Goal: Task Accomplishment & Management: Use online tool/utility

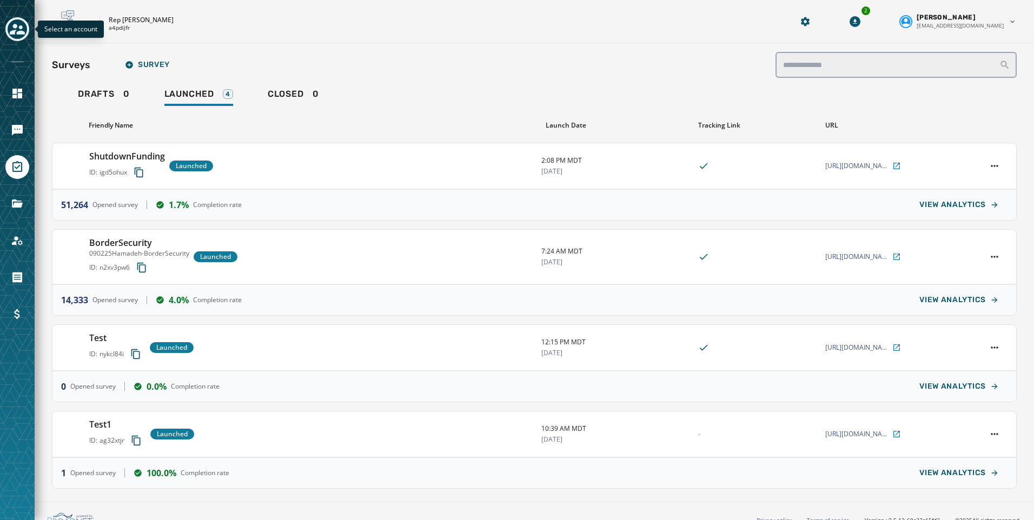
click at [14, 27] on icon "Toggle account select drawer" at bounding box center [17, 29] width 15 height 11
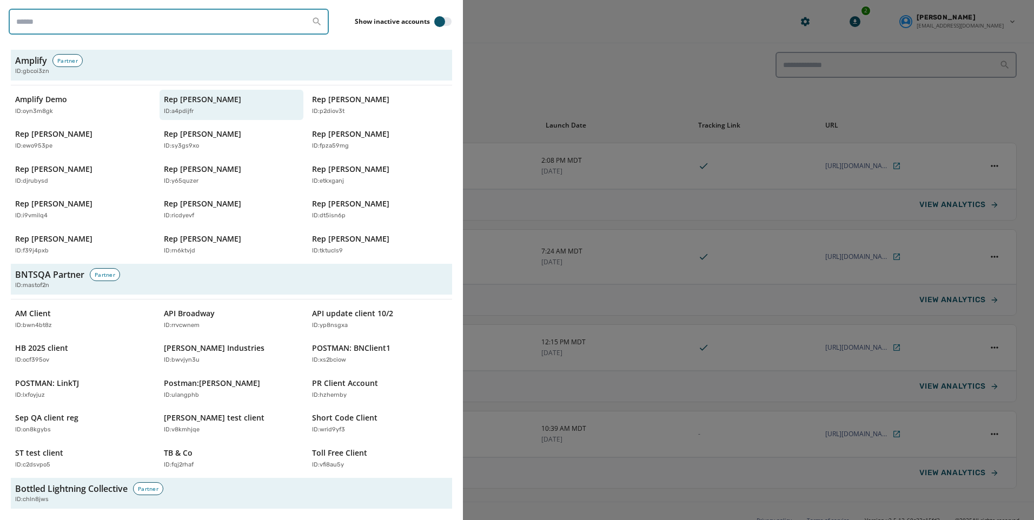
click at [108, 23] on input "search" at bounding box center [169, 22] width 320 height 26
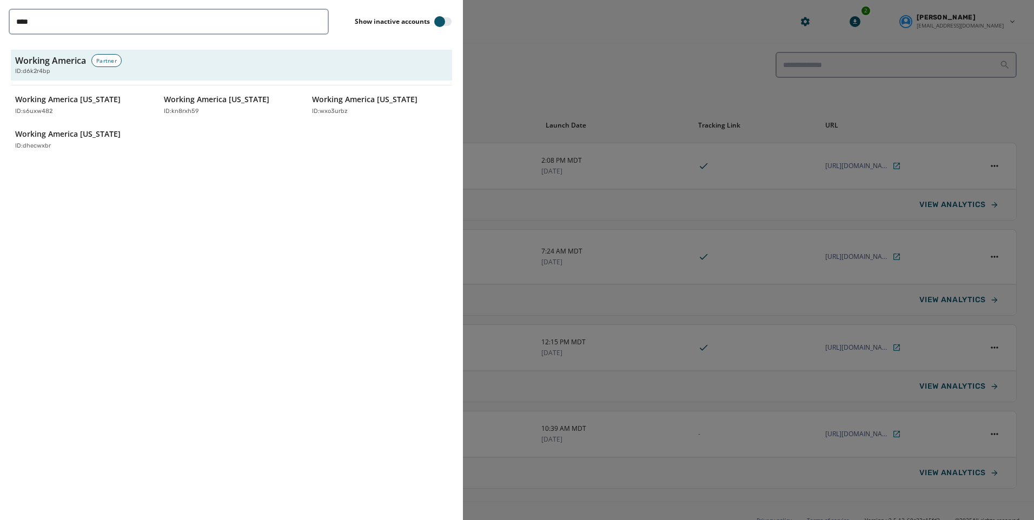
click at [217, 210] on div "**** Show inactive accounts Working America Partner ID: d6k2r4bp Working Americ…" at bounding box center [231, 260] width 463 height 520
drag, startPoint x: 68, startPoint y: 23, endPoint x: -37, endPoint y: 9, distance: 105.9
click at [0, 9] on html "Skip To Main Content Rep Abraham Hamadeh a4pdijfr 2 Kayla Lloyd klloyd@broadnet…" at bounding box center [517, 260] width 1034 height 520
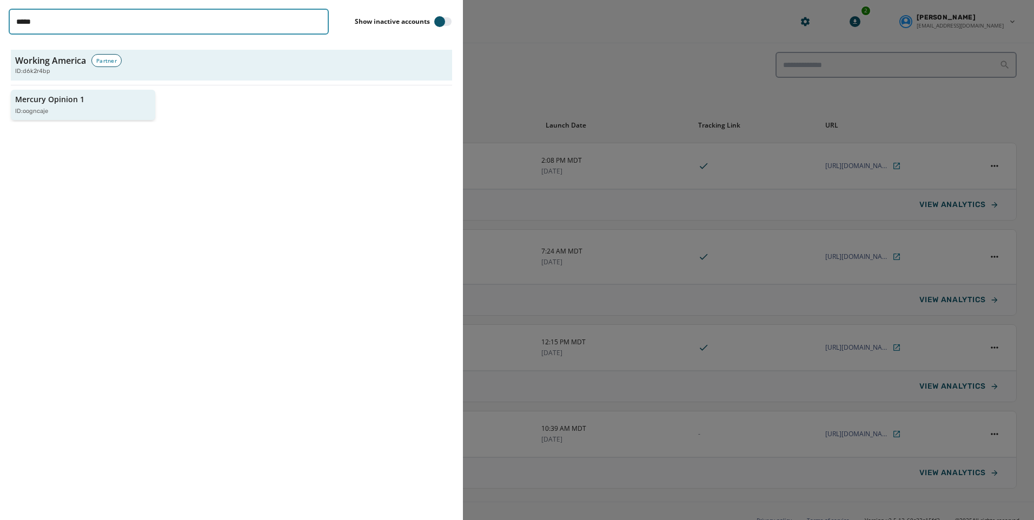
type input "*****"
click at [128, 102] on div "Mercury Opinion 1 ID: oogncaje" at bounding box center [77, 105] width 125 height 22
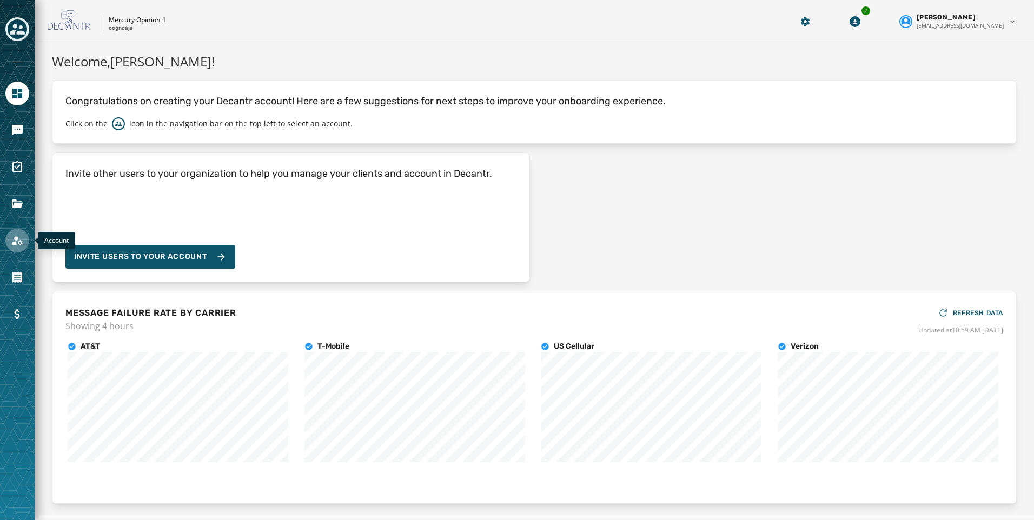
click at [21, 243] on icon "Navigate to Account" at bounding box center [17, 240] width 13 height 13
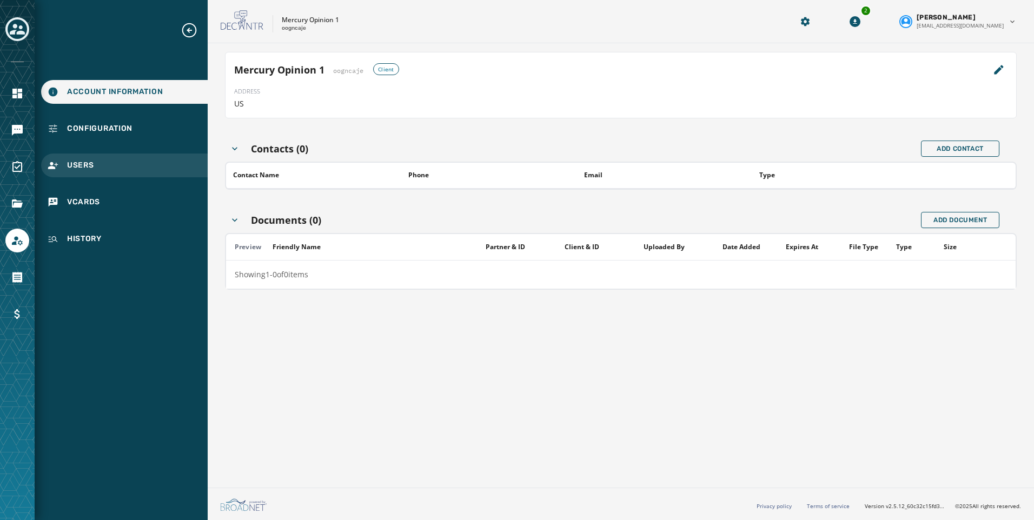
click at [75, 170] on span "Users" at bounding box center [80, 165] width 27 height 11
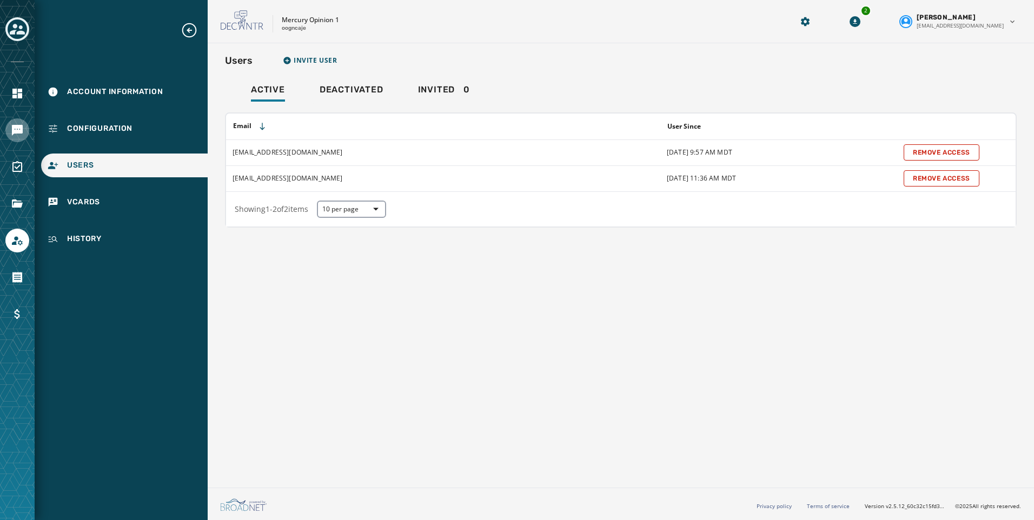
click at [24, 134] on link "Navigate to Messaging" at bounding box center [17, 130] width 24 height 24
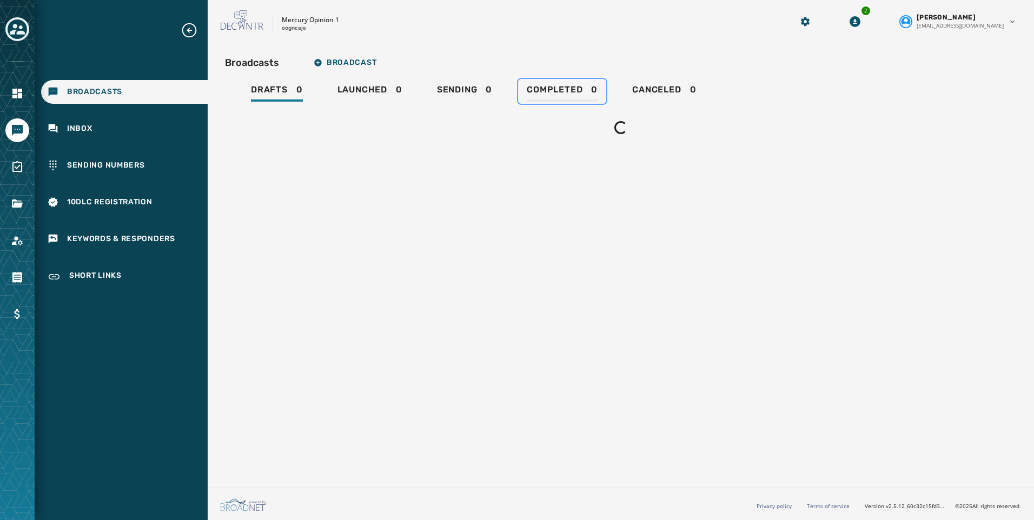
click at [554, 89] on span "Completed" at bounding box center [555, 89] width 56 height 11
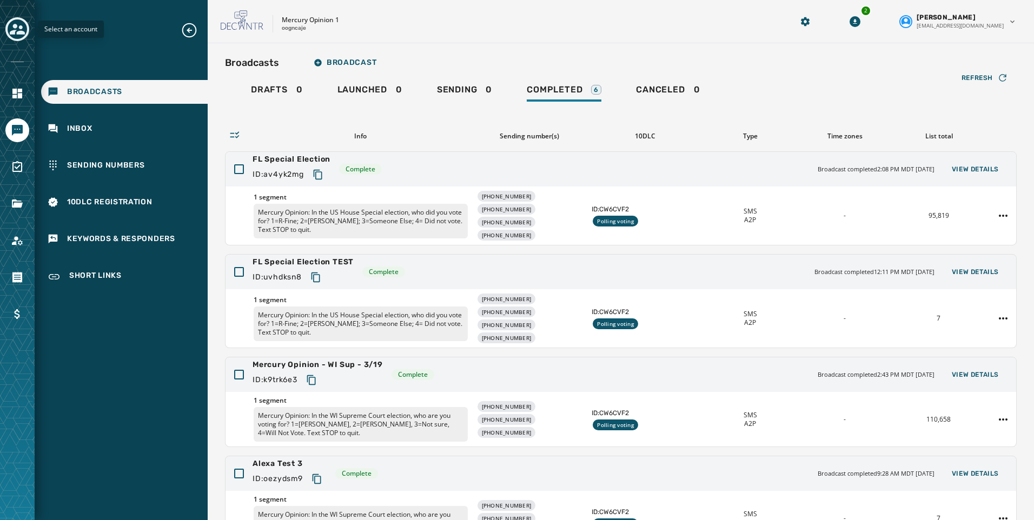
click at [16, 24] on icon "Toggle account select drawer" at bounding box center [17, 29] width 15 height 11
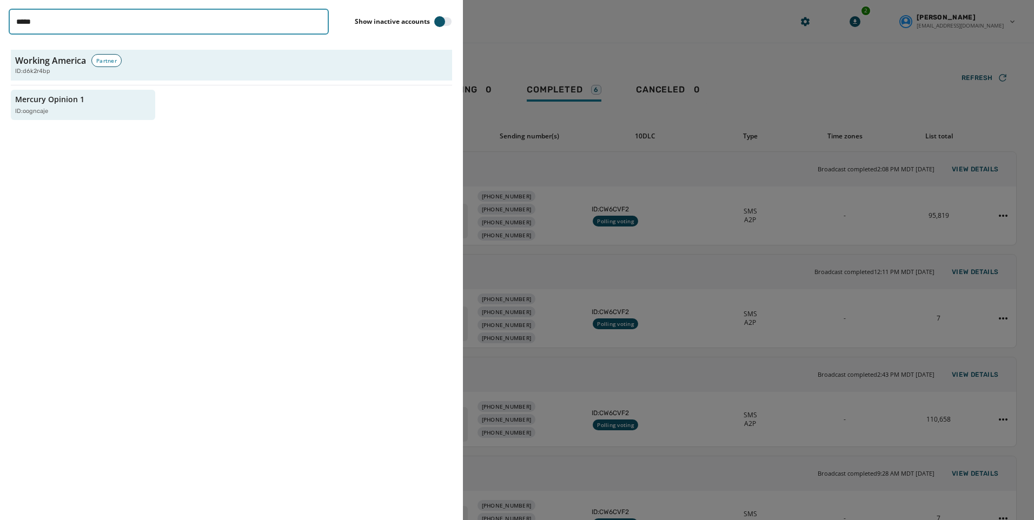
click at [314, 19] on input "*****" at bounding box center [169, 22] width 320 height 26
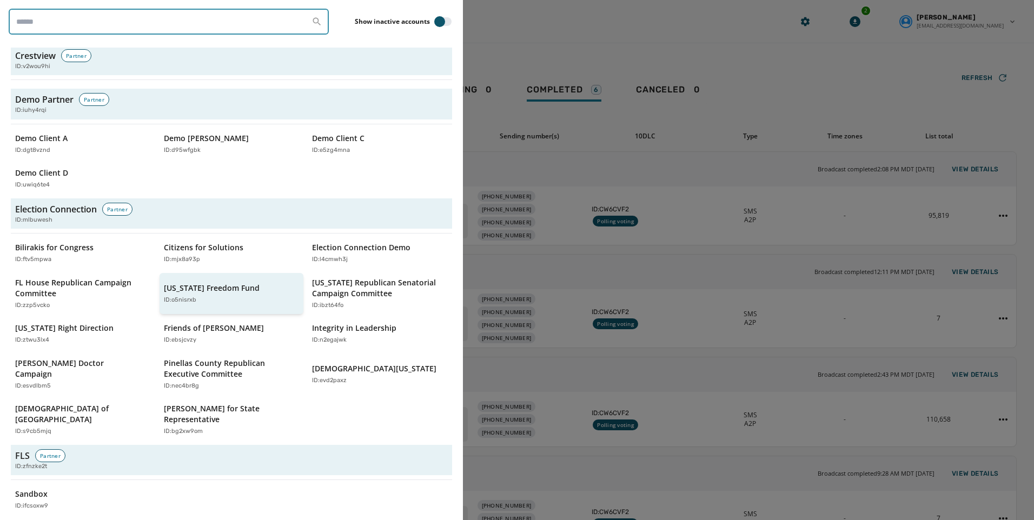
scroll to position [1406, 0]
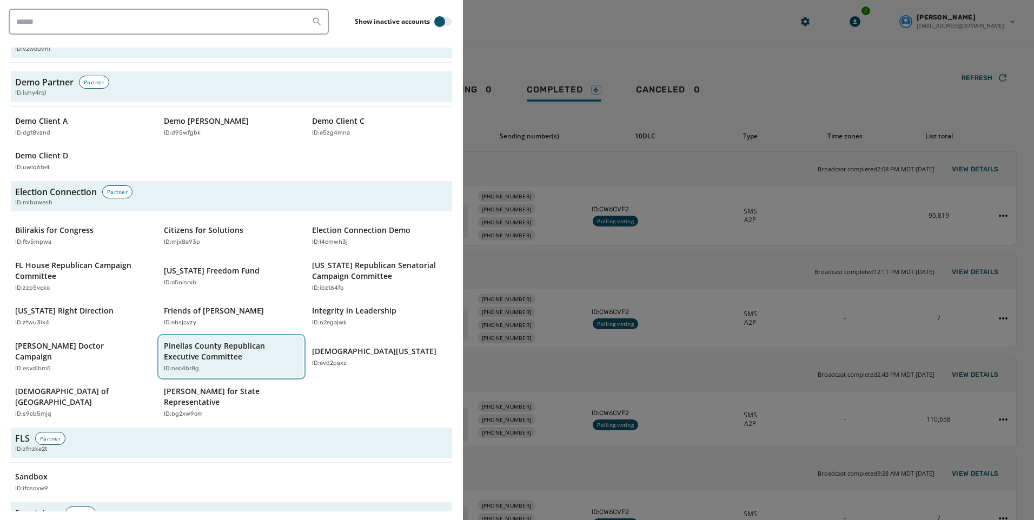
click at [201, 365] on div "ID: nec4br8g" at bounding box center [226, 369] width 125 height 9
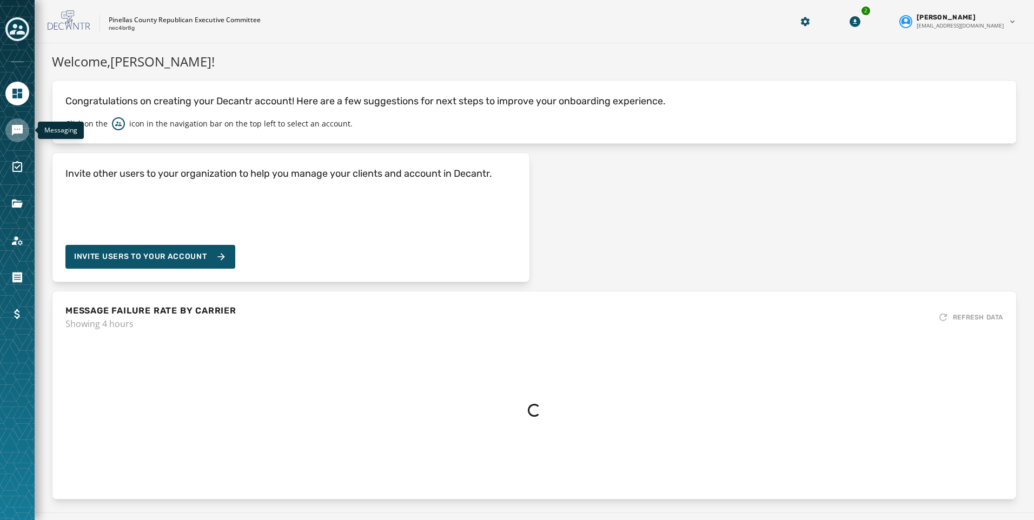
click at [22, 134] on icon "Navigate to Messaging" at bounding box center [17, 130] width 11 height 11
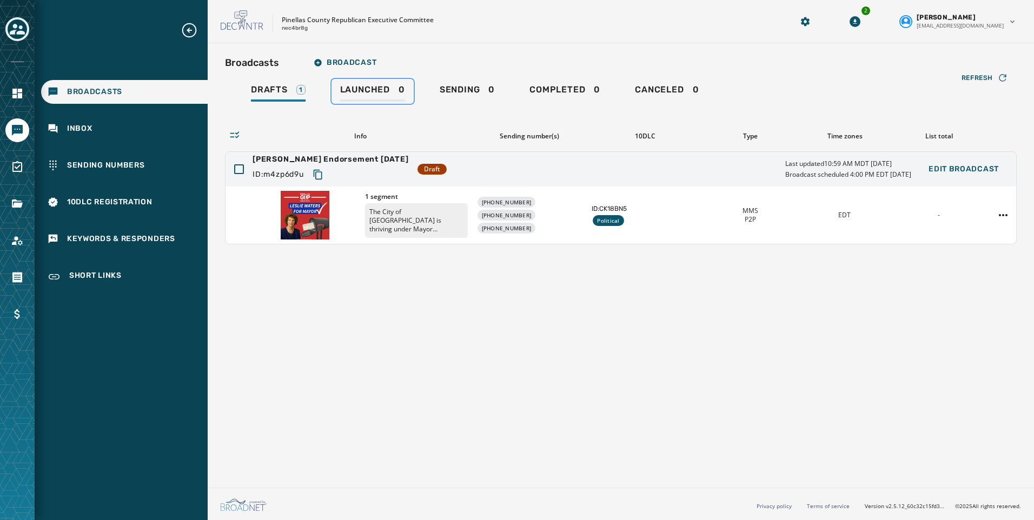
click at [343, 90] on span "Launched" at bounding box center [365, 89] width 50 height 11
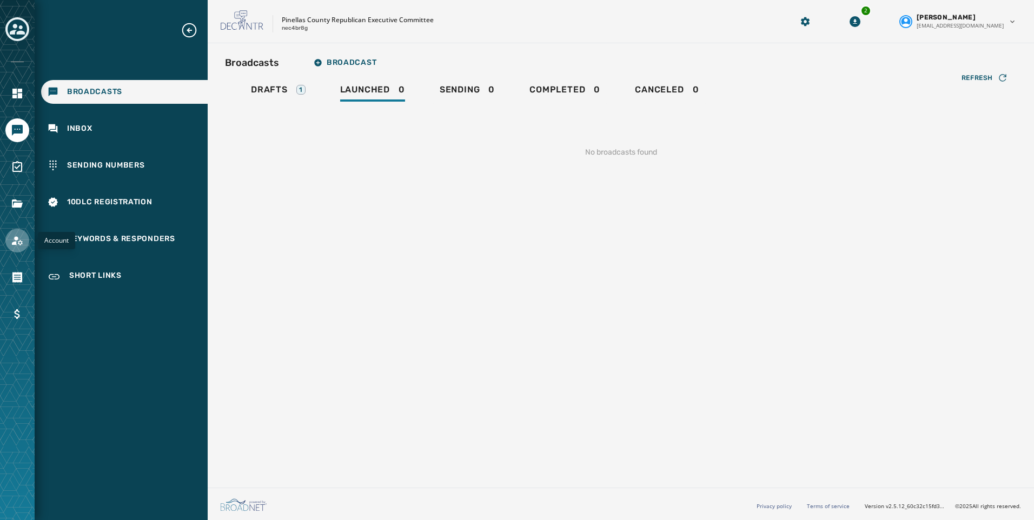
click at [17, 248] on link "Navigate to Account" at bounding box center [17, 241] width 24 height 24
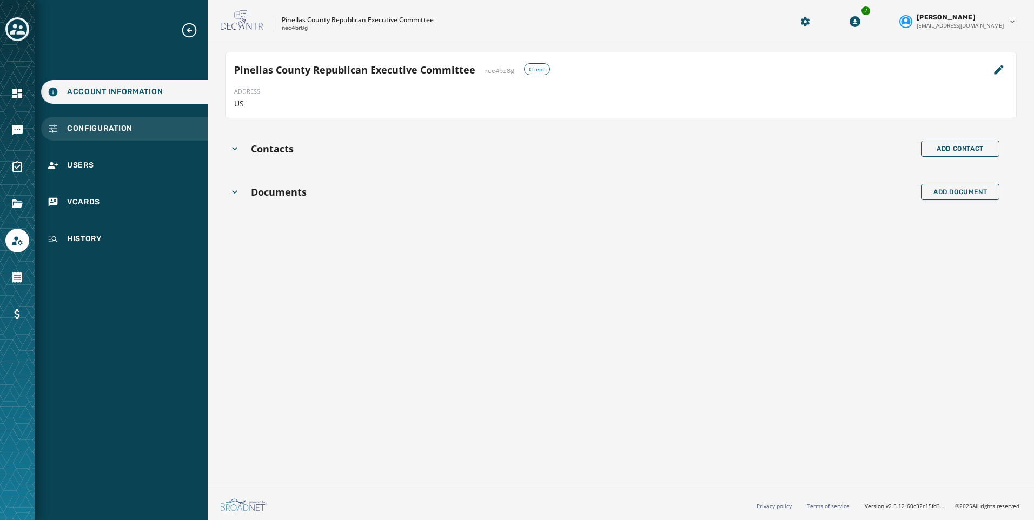
click at [103, 129] on span "Configuration" at bounding box center [99, 128] width 65 height 11
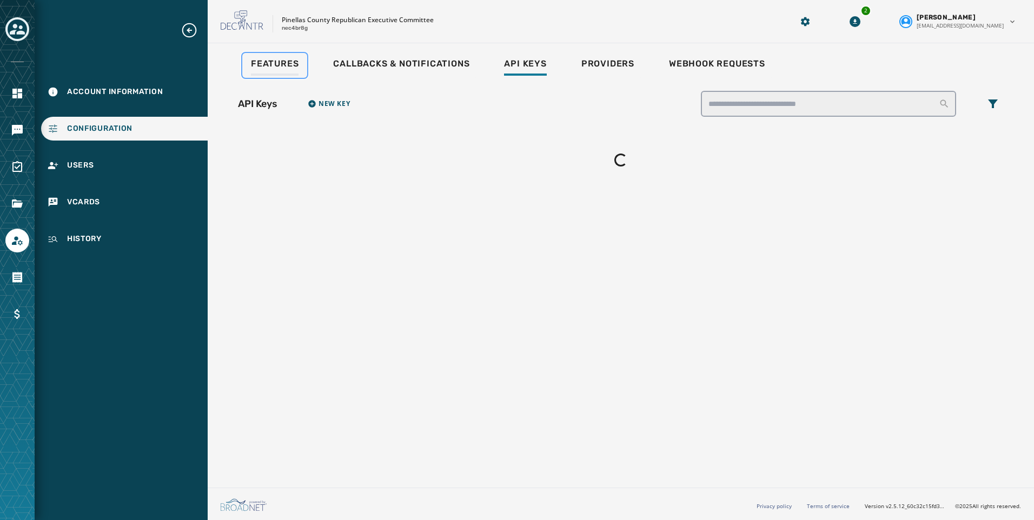
click at [287, 72] on div "Features" at bounding box center [275, 66] width 48 height 17
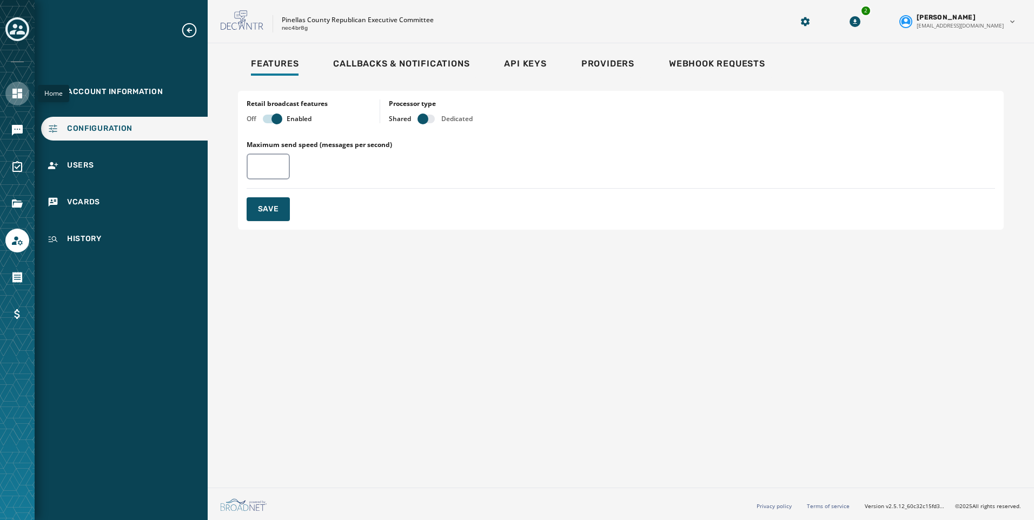
click at [25, 102] on link "Navigate to Home" at bounding box center [17, 94] width 24 height 24
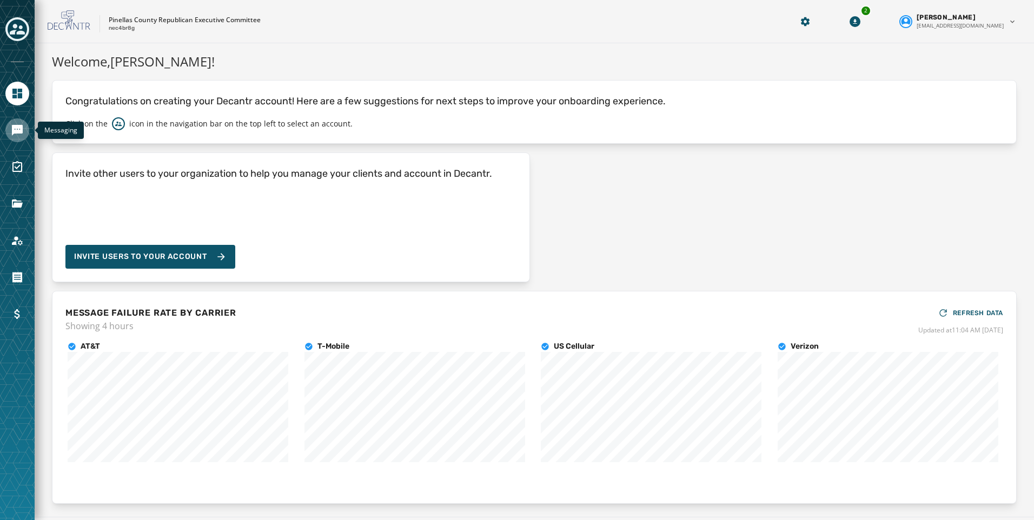
click at [18, 131] on icon "Navigate to Messaging" at bounding box center [17, 130] width 11 height 11
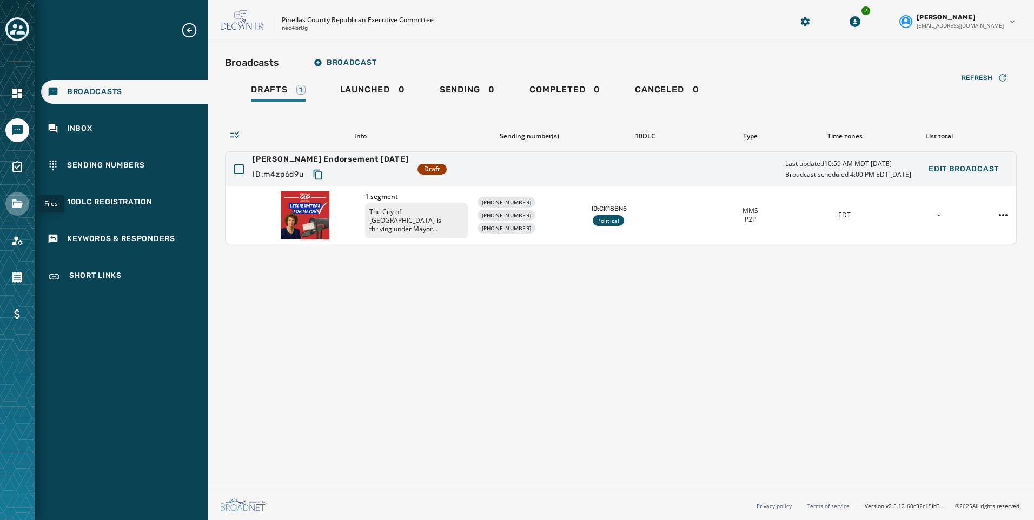
click at [12, 209] on icon "Navigate to Files" at bounding box center [17, 203] width 13 height 13
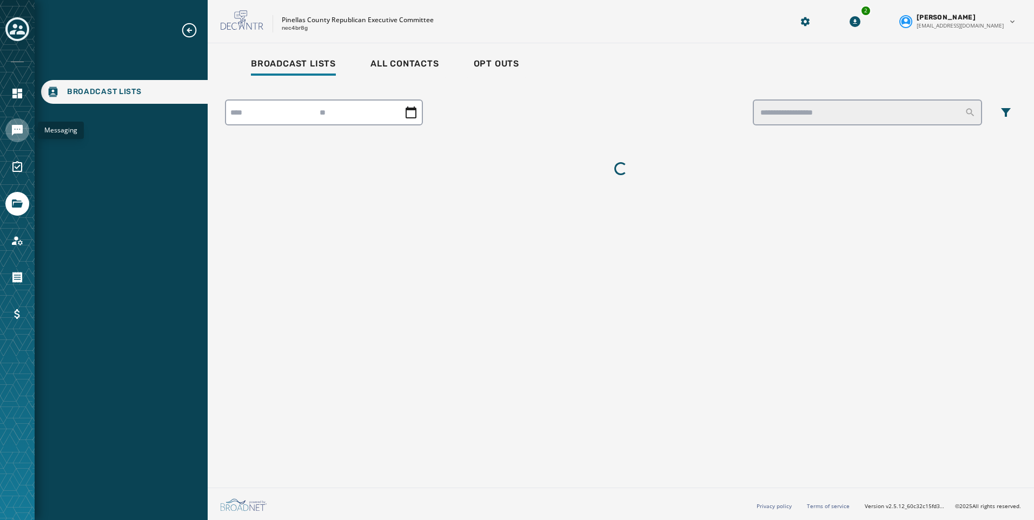
click at [16, 137] on link "Navigate to Messaging" at bounding box center [17, 130] width 24 height 24
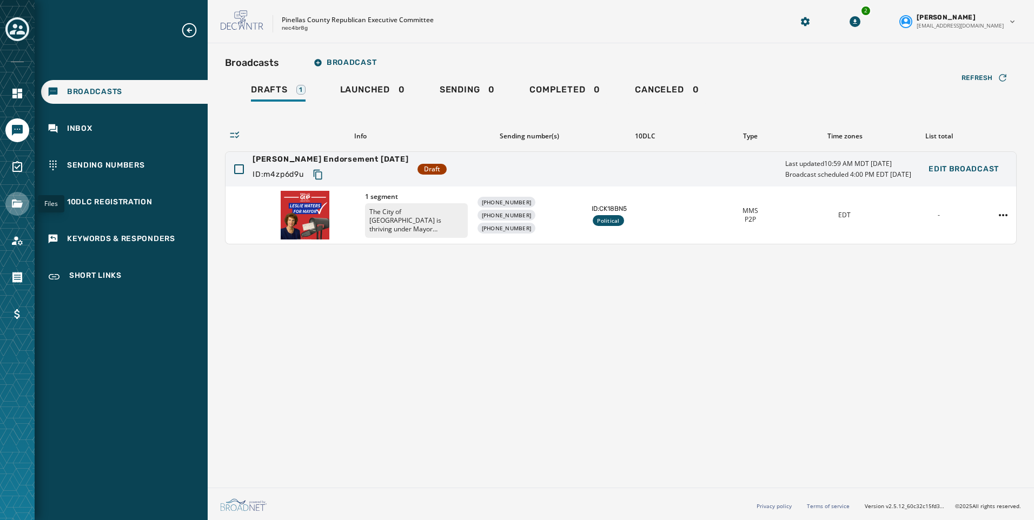
click at [23, 200] on icon "Navigate to Files" at bounding box center [17, 203] width 13 height 13
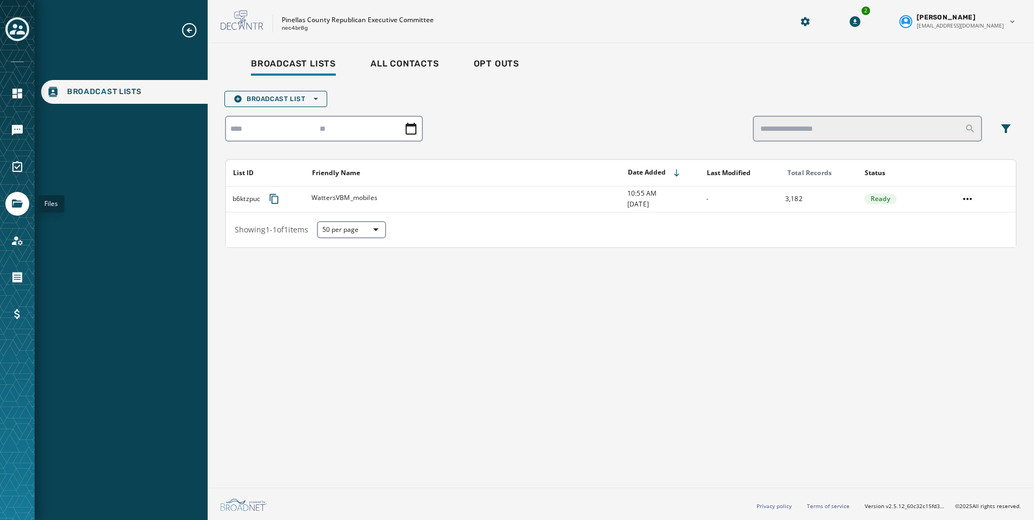
click at [20, 30] on icon "Toggle account select drawer" at bounding box center [17, 29] width 15 height 15
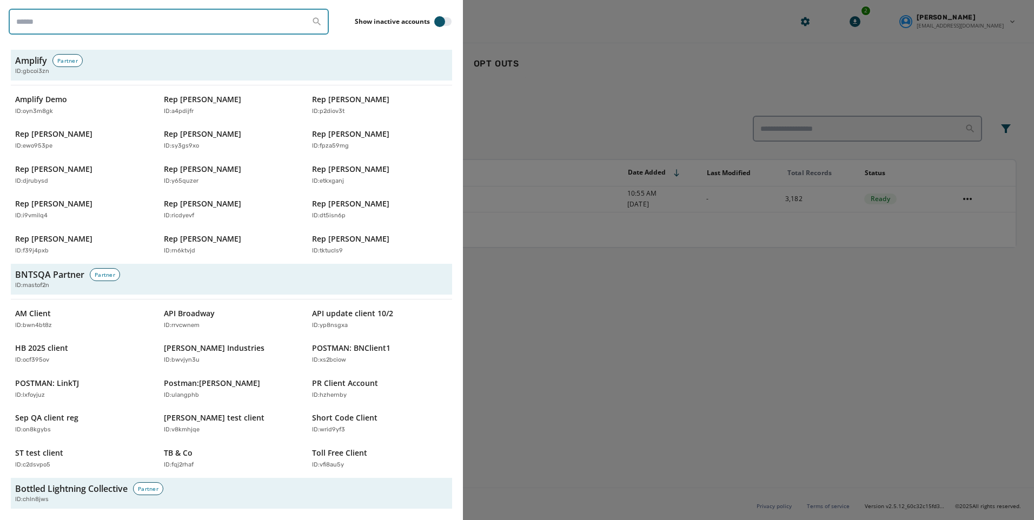
click at [79, 24] on input "search" at bounding box center [169, 22] width 320 height 26
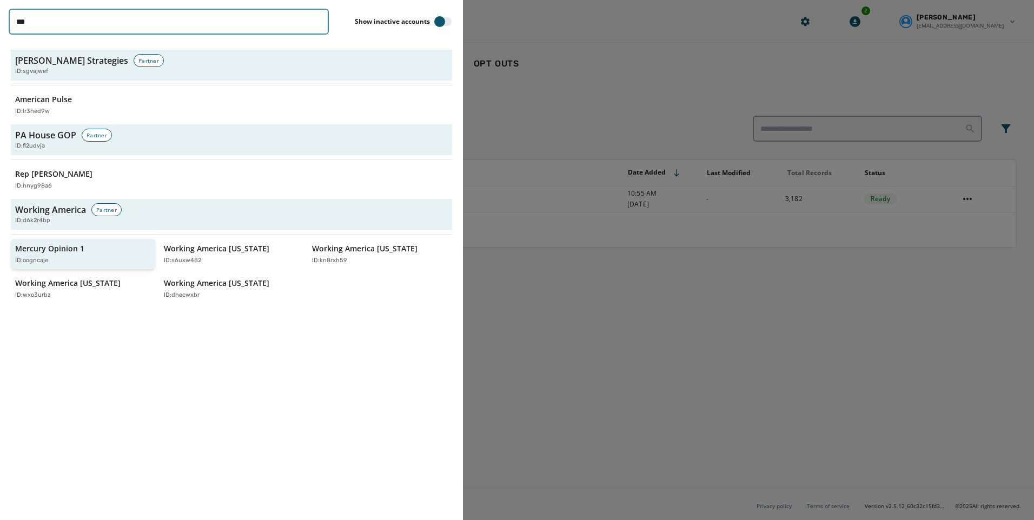
type input "***"
click at [74, 252] on p "Mercury Opinion 1" at bounding box center [49, 248] width 69 height 11
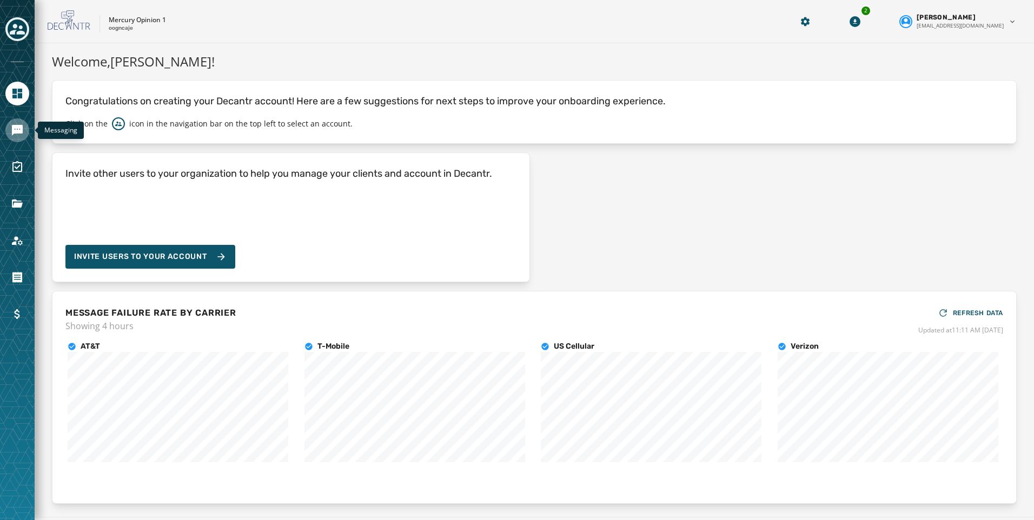
click at [10, 123] on link "Navigate to Messaging" at bounding box center [17, 130] width 24 height 24
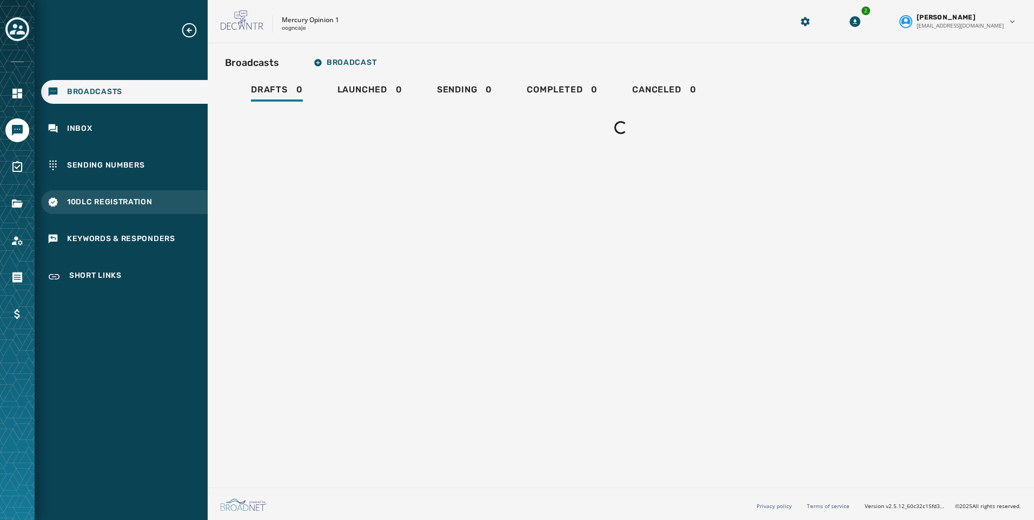
click at [94, 210] on div "10DLC Registration" at bounding box center [124, 202] width 167 height 24
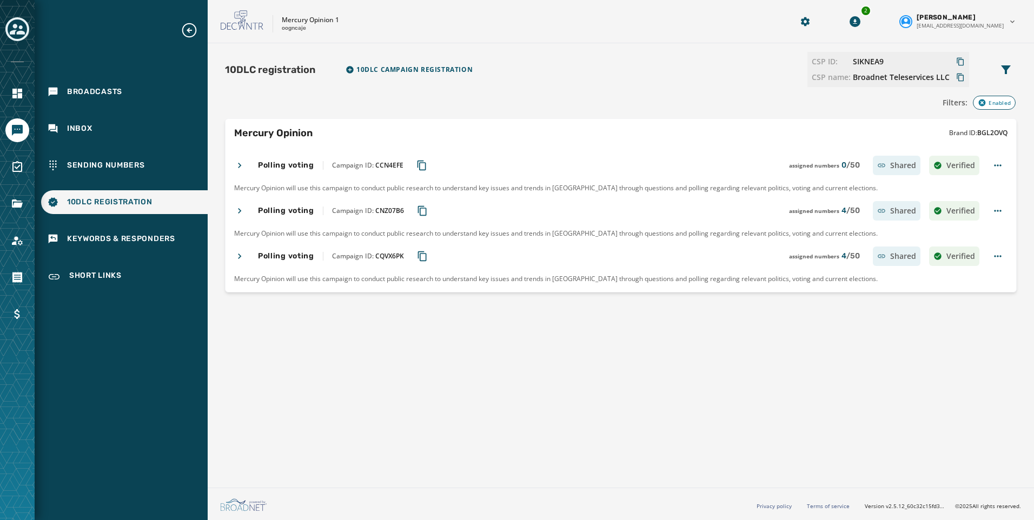
click at [236, 259] on icon at bounding box center [239, 256] width 11 height 11
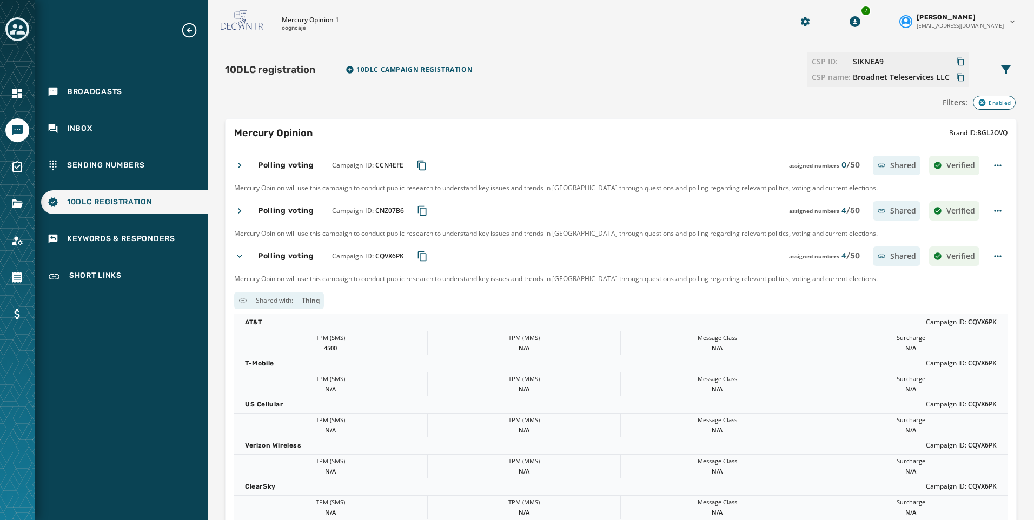
click at [236, 259] on icon at bounding box center [239, 256] width 11 height 11
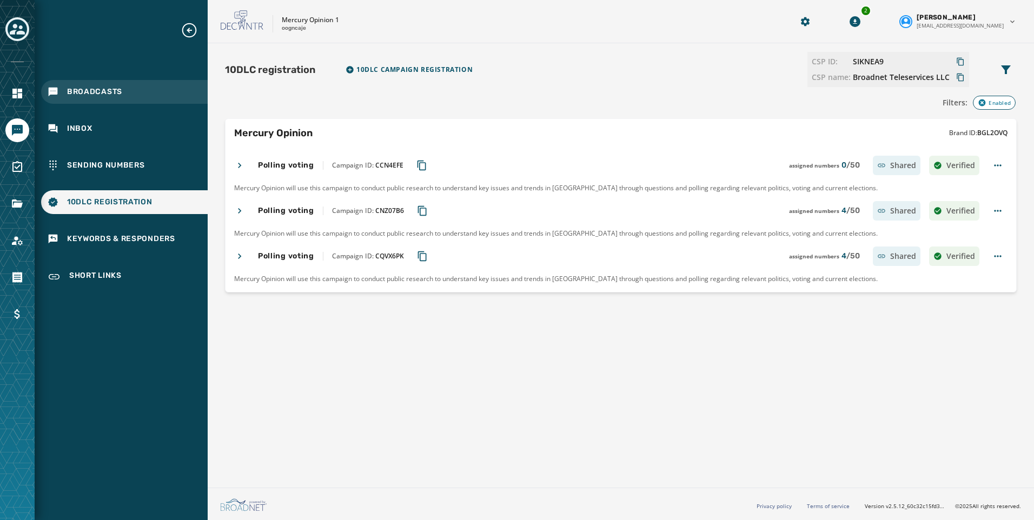
click at [88, 97] on div "Broadcasts" at bounding box center [124, 92] width 167 height 24
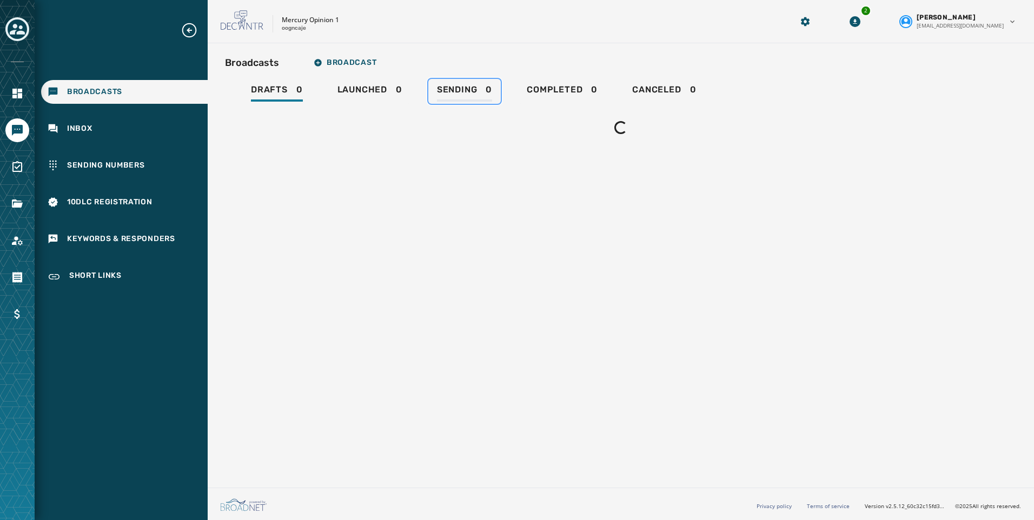
click at [470, 88] on span "Sending" at bounding box center [457, 89] width 41 height 11
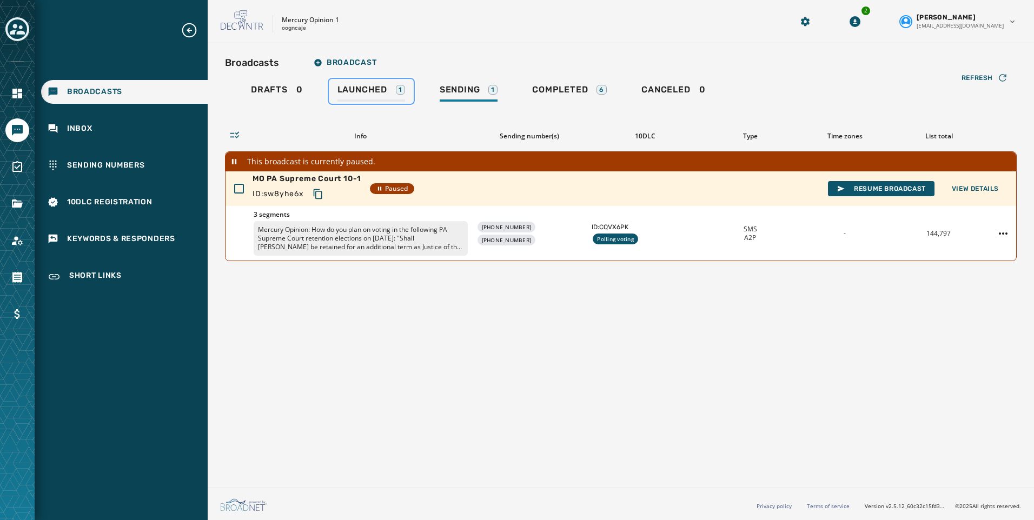
click at [367, 92] on span "Launched" at bounding box center [363, 89] width 50 height 11
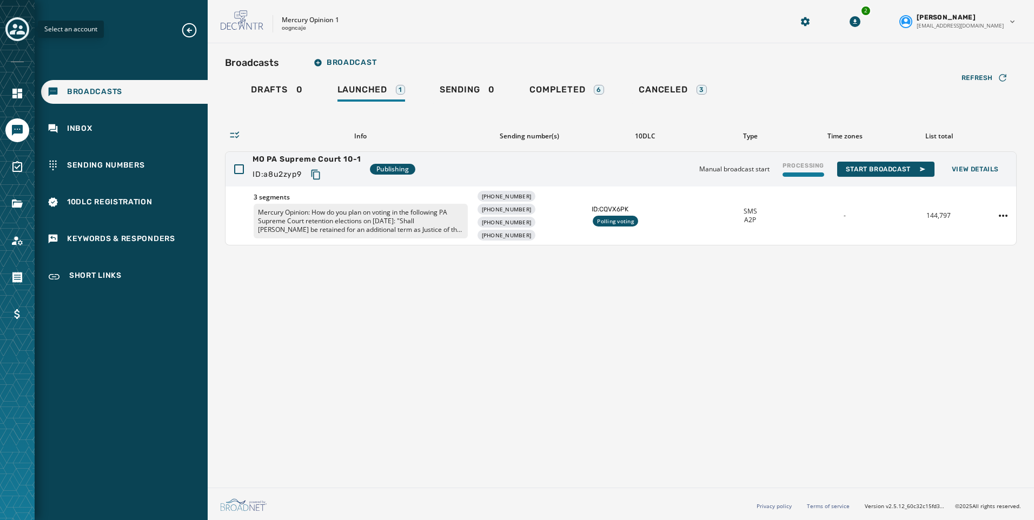
click at [11, 25] on icon "Toggle account select drawer" at bounding box center [17, 29] width 15 height 15
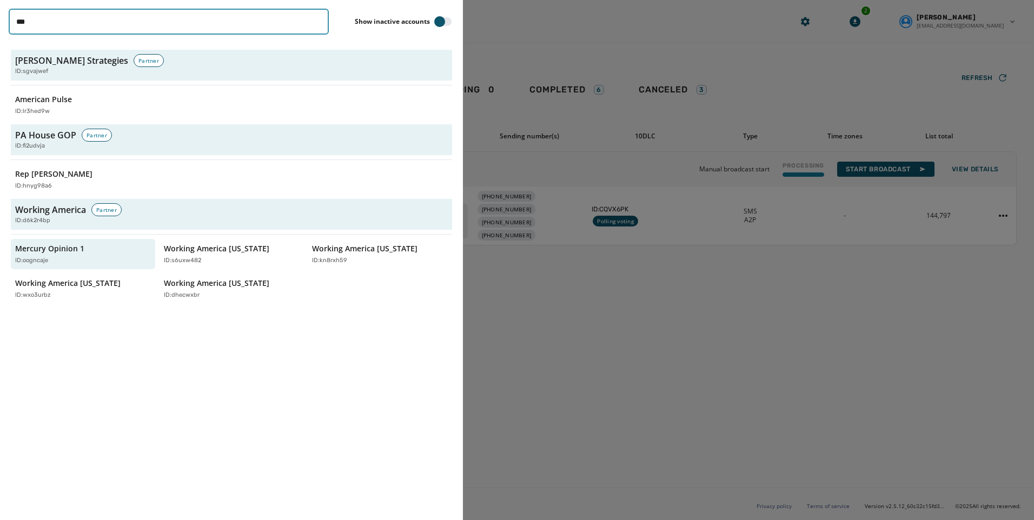
drag, startPoint x: 97, startPoint y: 34, endPoint x: 90, endPoint y: 18, distance: 17.2
click at [94, 25] on input "***" at bounding box center [169, 22] width 320 height 26
type input "*"
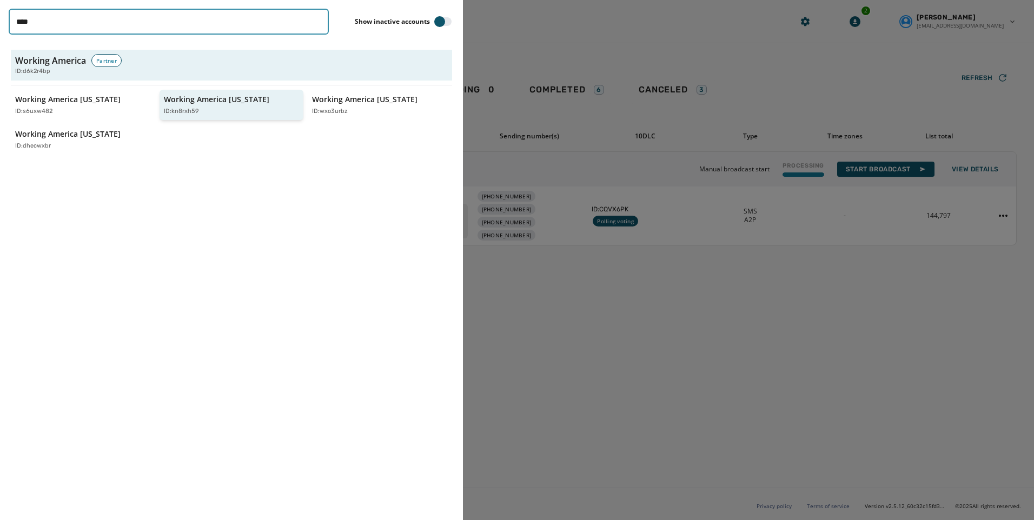
type input "****"
click at [246, 102] on div "Working America Ohio ID: kn8rxh59" at bounding box center [226, 105] width 125 height 22
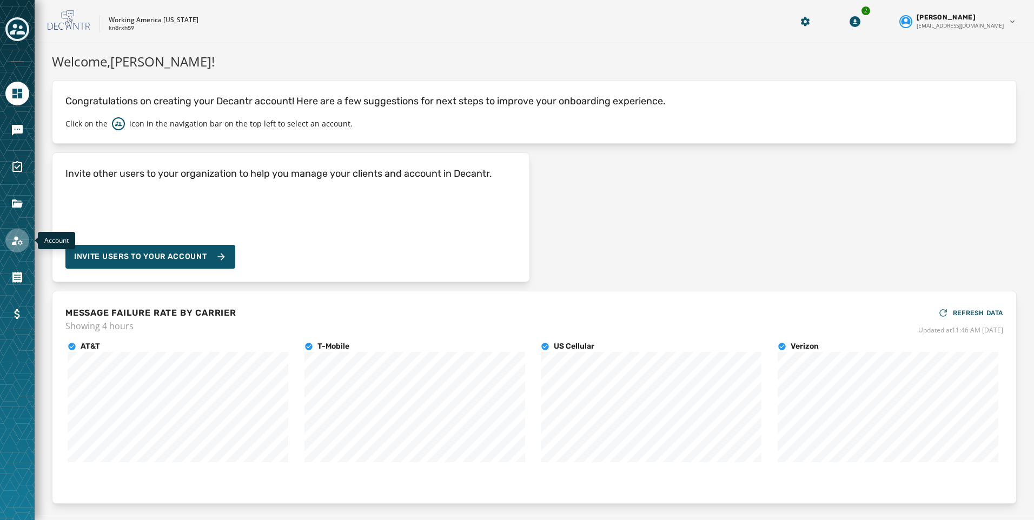
click at [25, 242] on link "Navigate to Account" at bounding box center [17, 241] width 24 height 24
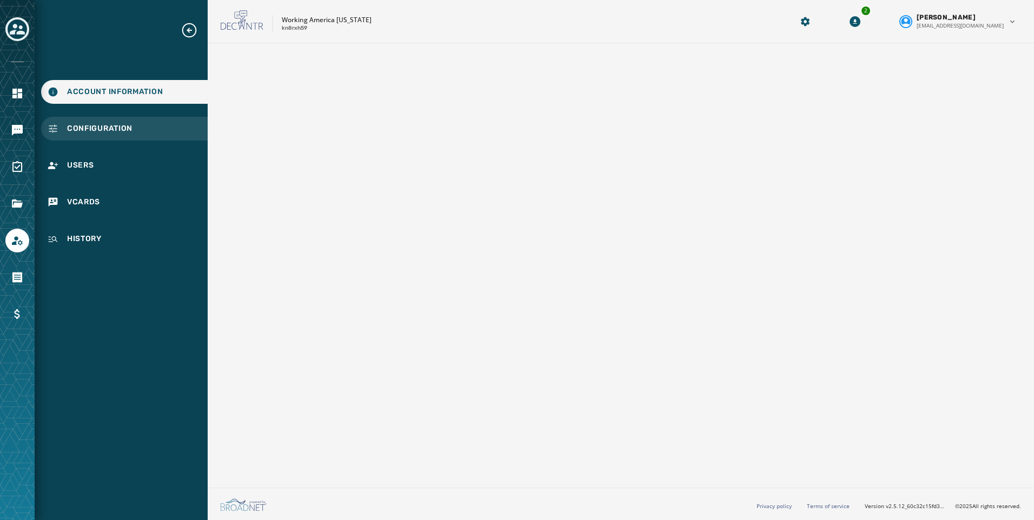
click at [91, 137] on div "Configuration" at bounding box center [124, 129] width 167 height 24
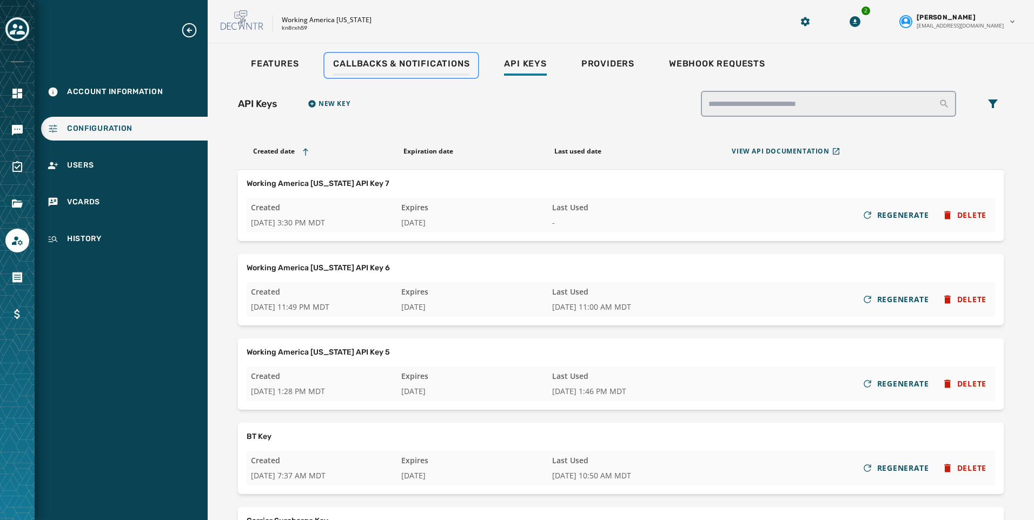
click at [351, 63] on span "Callbacks & Notifications" at bounding box center [401, 63] width 136 height 11
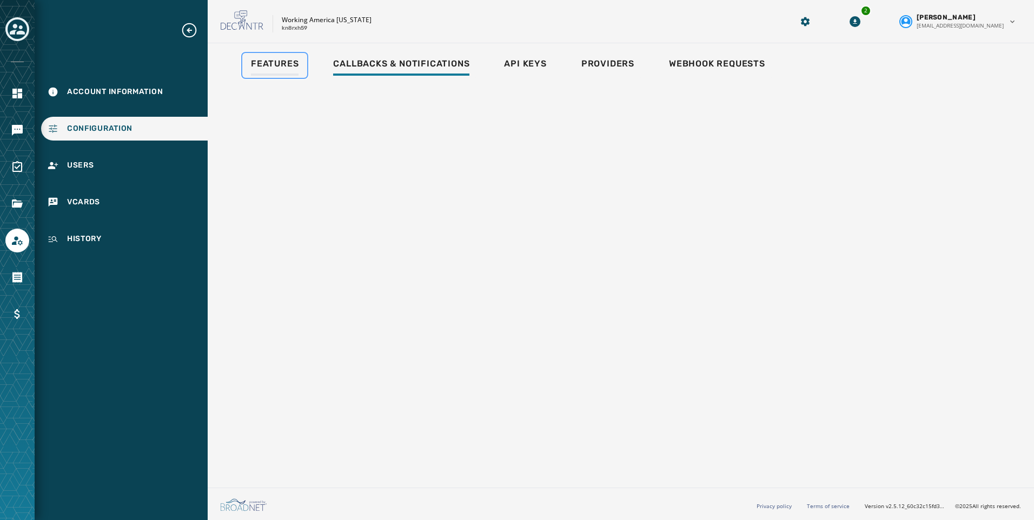
click at [281, 63] on span "Features" at bounding box center [275, 63] width 48 height 11
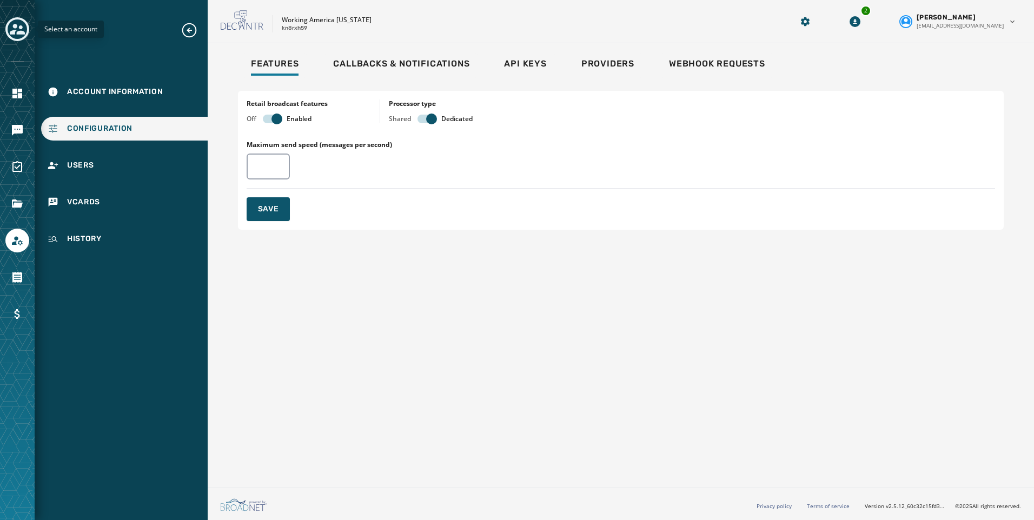
click at [17, 29] on icon "Toggle account select drawer" at bounding box center [17, 29] width 15 height 15
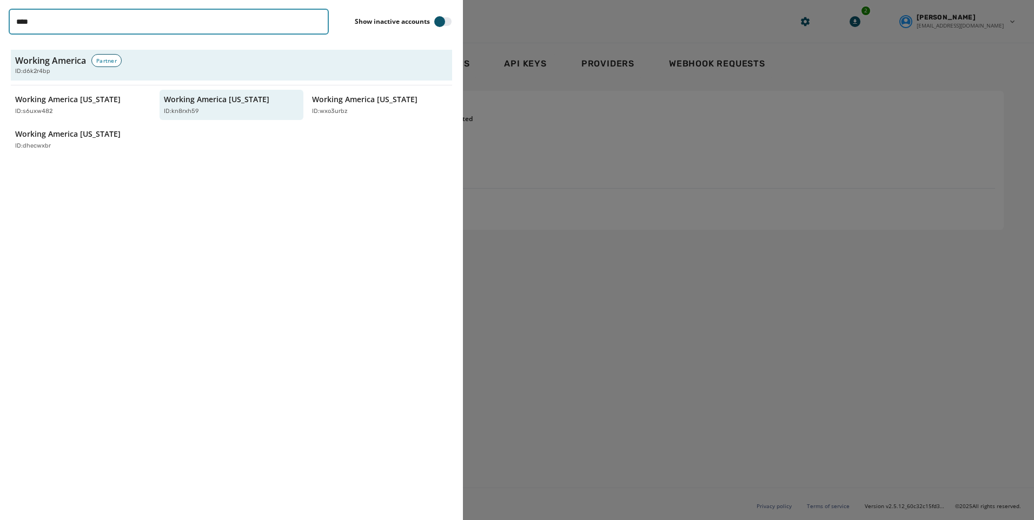
drag, startPoint x: 191, startPoint y: 22, endPoint x: -124, endPoint y: 39, distance: 315.3
click at [0, 39] on html "Account Information Configuration Users vCards History Skip To Main Content Wor…" at bounding box center [517, 260] width 1034 height 520
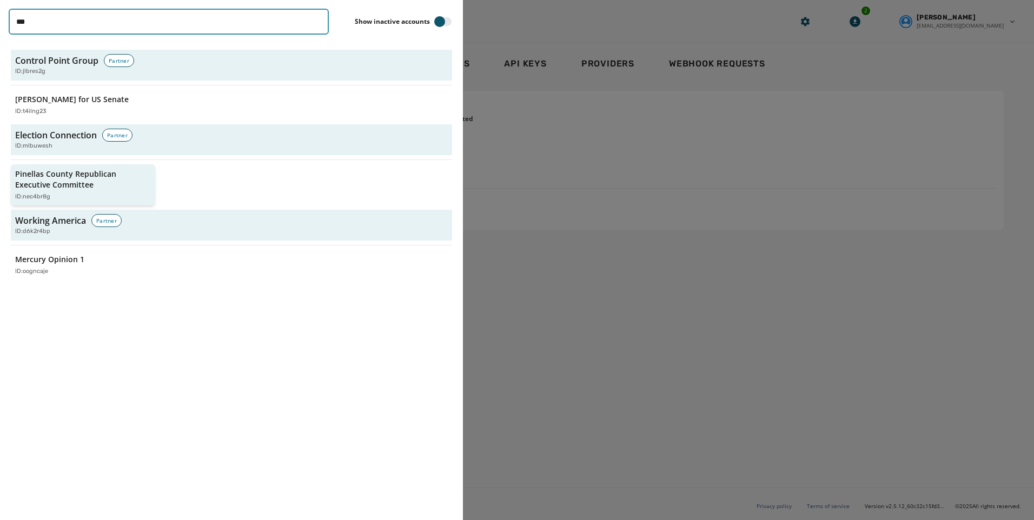
type input "***"
click at [107, 184] on p "Pinellas County Republican Executive Committee" at bounding box center [77, 180] width 125 height 22
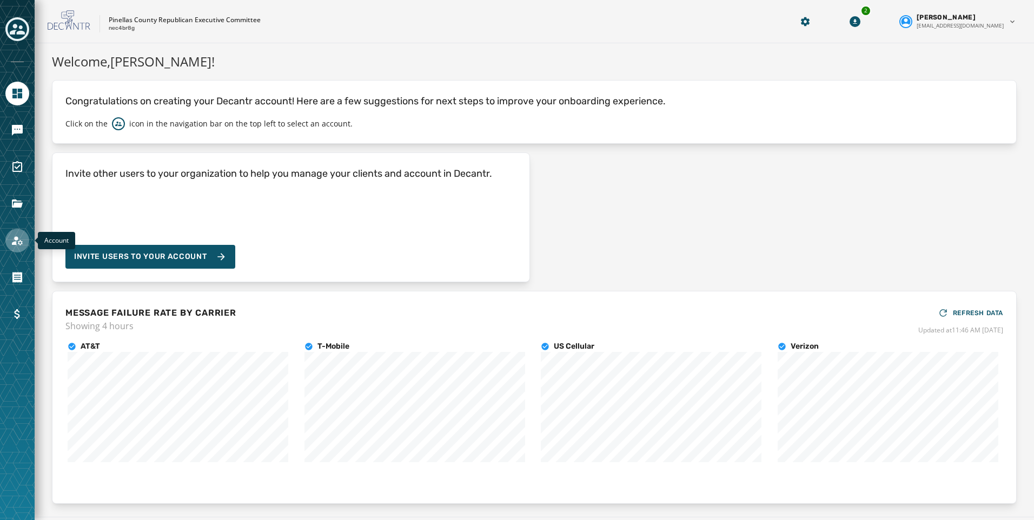
click at [19, 237] on icon "Navigate to Account" at bounding box center [17, 240] width 13 height 13
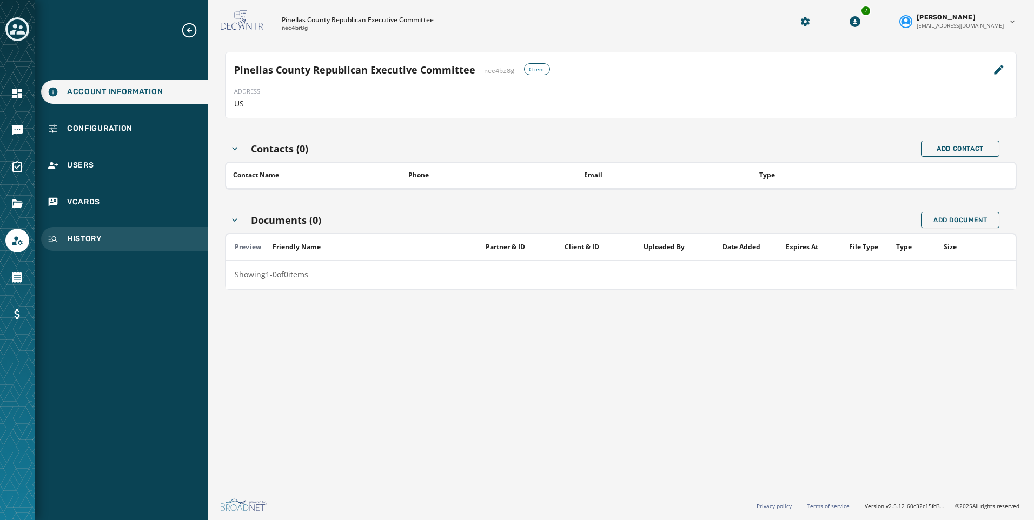
click at [98, 246] on div "History" at bounding box center [124, 239] width 167 height 24
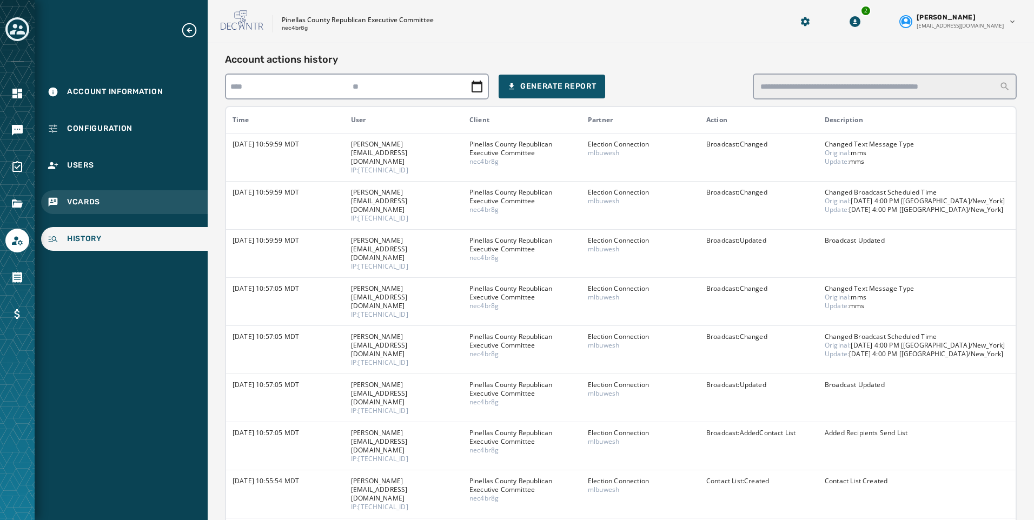
click at [105, 196] on div "vCards" at bounding box center [124, 202] width 167 height 24
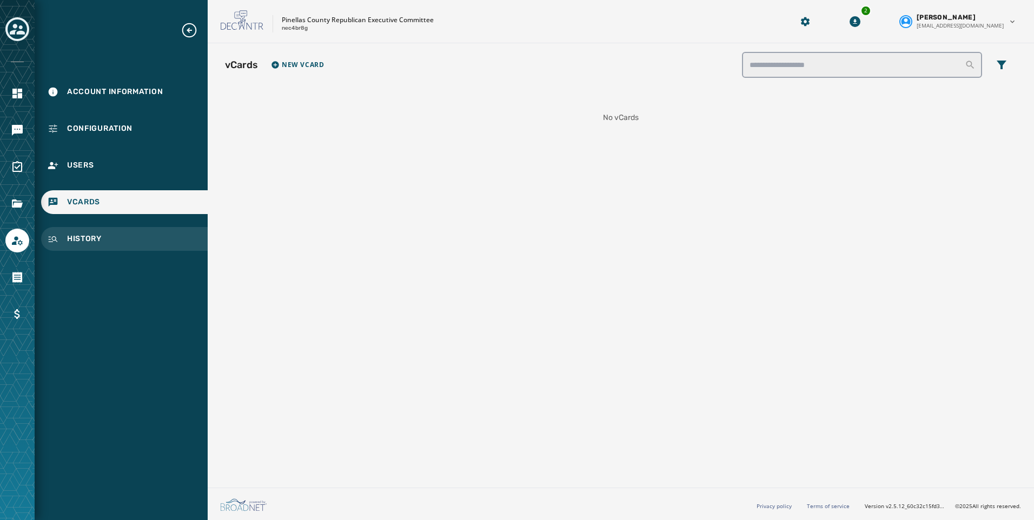
click at [77, 243] on span "History" at bounding box center [84, 239] width 35 height 11
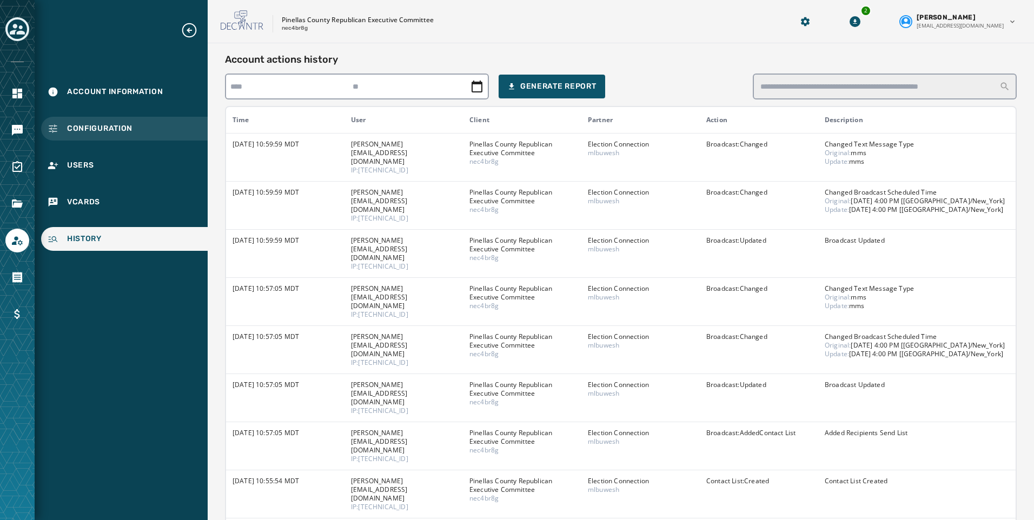
click at [91, 131] on span "Configuration" at bounding box center [99, 128] width 65 height 11
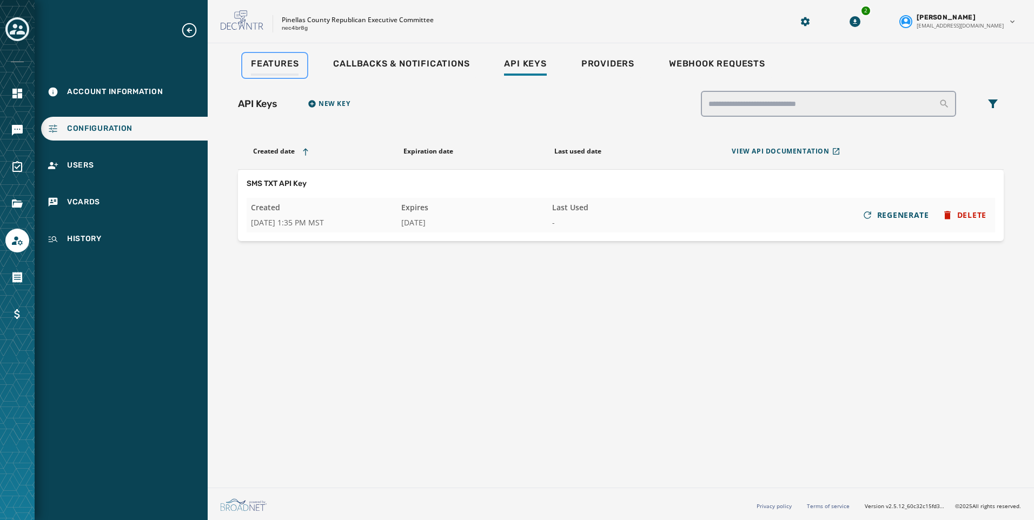
click at [285, 66] on span "Features" at bounding box center [275, 63] width 48 height 11
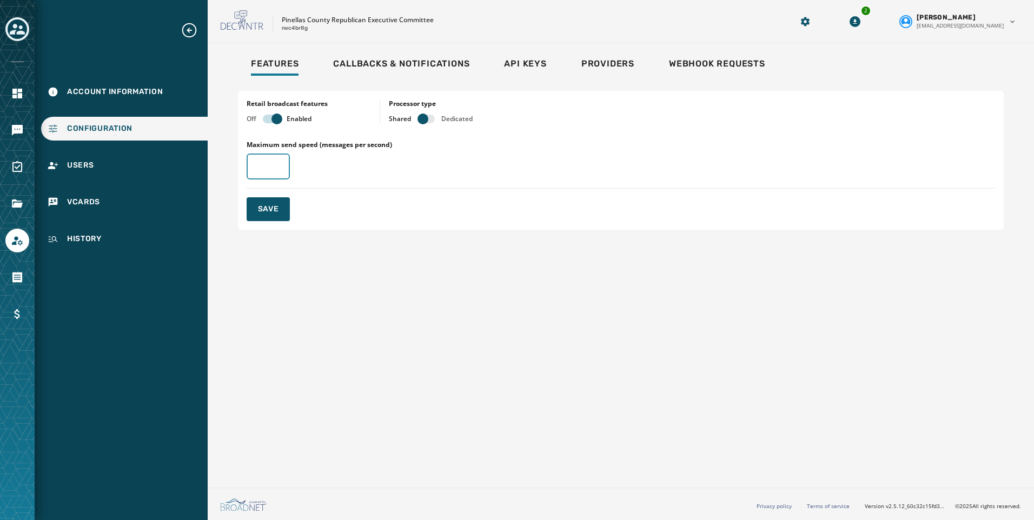
click at [263, 166] on input "Maximum send speed (messages per second)" at bounding box center [268, 167] width 43 height 26
type input "**"
click at [276, 222] on div "Retail broadcast features Off Enabled Processor type Shared Dedicated Maximum s…" at bounding box center [621, 160] width 766 height 139
click at [274, 215] on button "Save" at bounding box center [268, 209] width 43 height 24
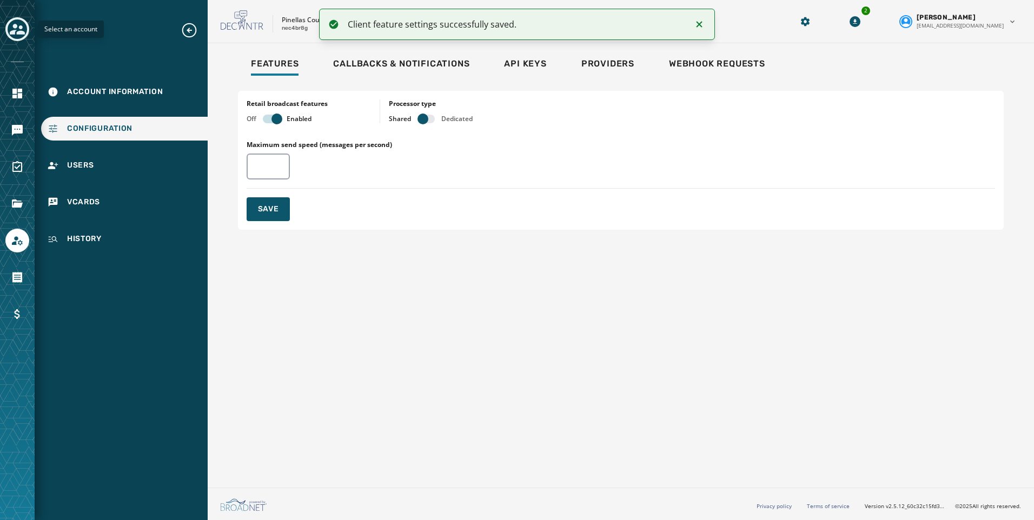
click at [11, 29] on icon "Toggle account select drawer" at bounding box center [17, 29] width 15 height 15
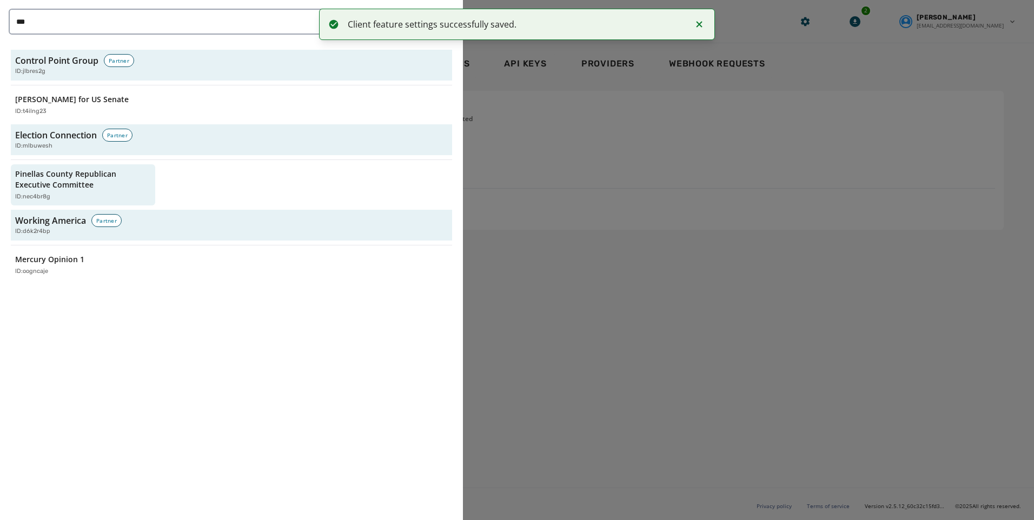
click at [316, 24] on ol "Client feature settings successfully saved." at bounding box center [517, 24] width 414 height 49
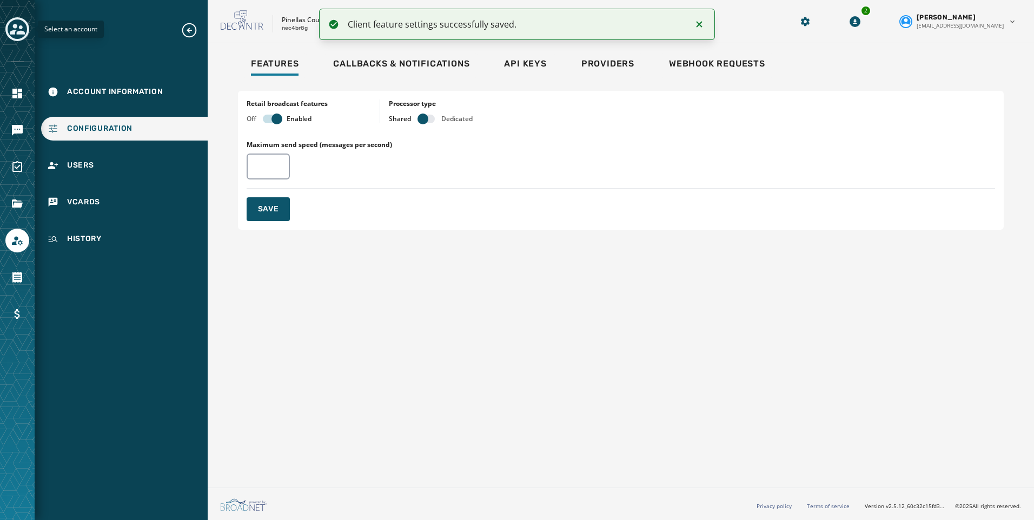
click at [8, 27] on div "Toggle account select drawer" at bounding box center [17, 28] width 19 height 19
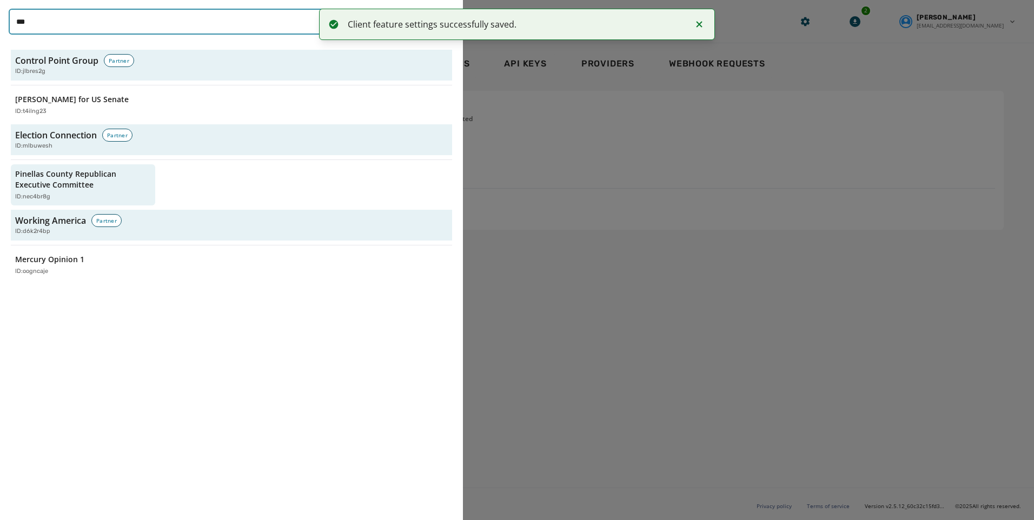
drag, startPoint x: 66, startPoint y: 20, endPoint x: -74, endPoint y: 20, distance: 139.6
click at [0, 20] on html "Client feature settings successfully saved. Account Information Configuration U…" at bounding box center [517, 260] width 1034 height 520
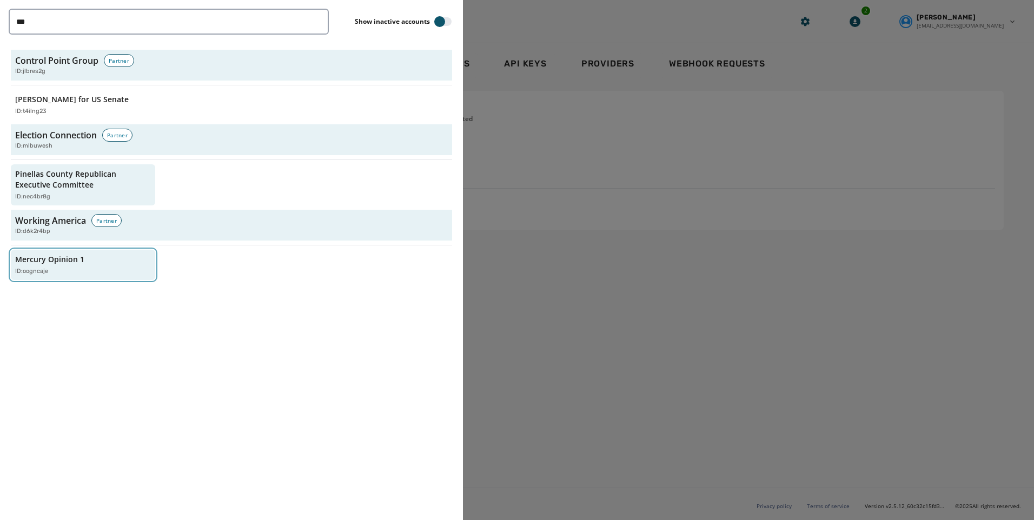
click at [91, 251] on button "Mercury Opinion 1 ID: oogncaje" at bounding box center [83, 265] width 144 height 31
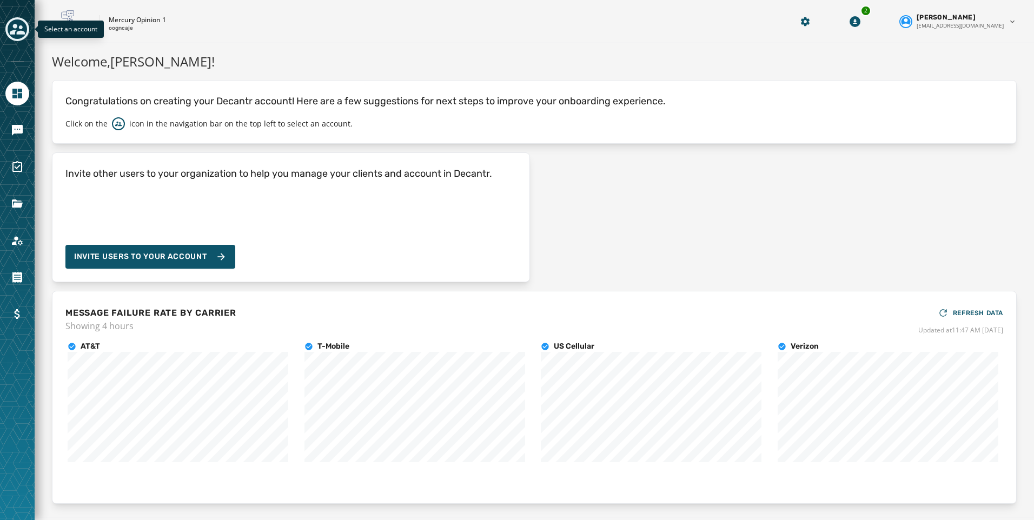
click at [27, 29] on div "Toggle account select drawer" at bounding box center [17, 28] width 19 height 19
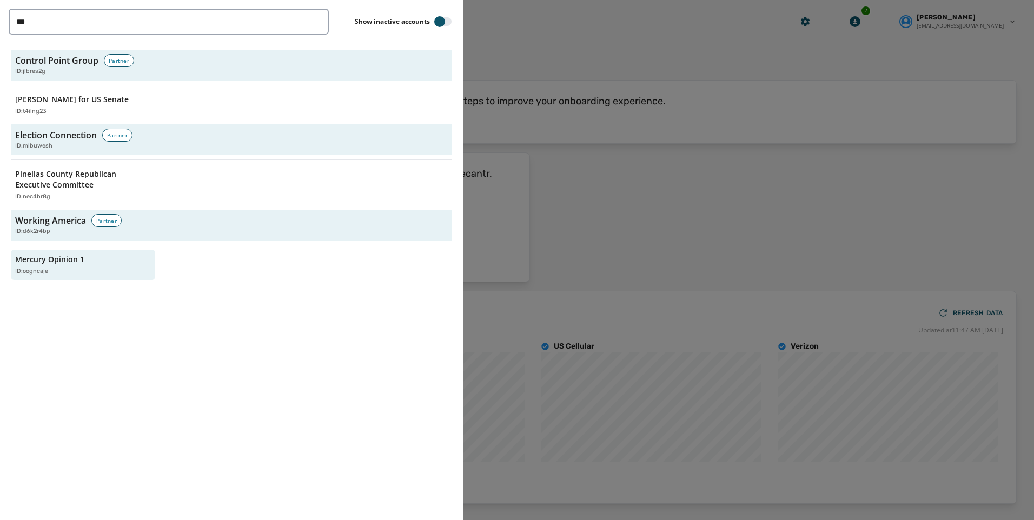
click at [567, 62] on div at bounding box center [517, 260] width 1034 height 520
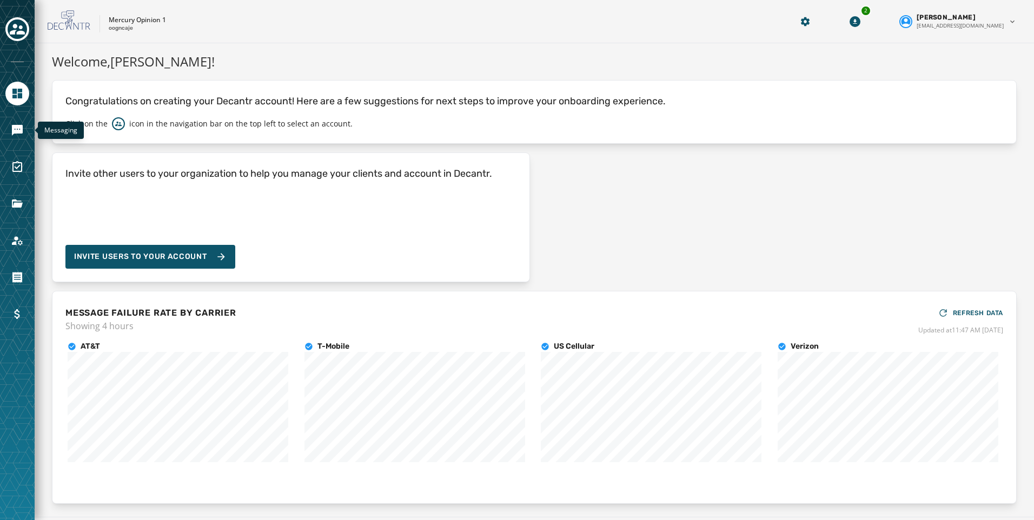
drag, startPoint x: 14, startPoint y: 128, endPoint x: 45, endPoint y: 129, distance: 31.4
click at [14, 128] on icon "Navigate to Messaging" at bounding box center [17, 130] width 11 height 11
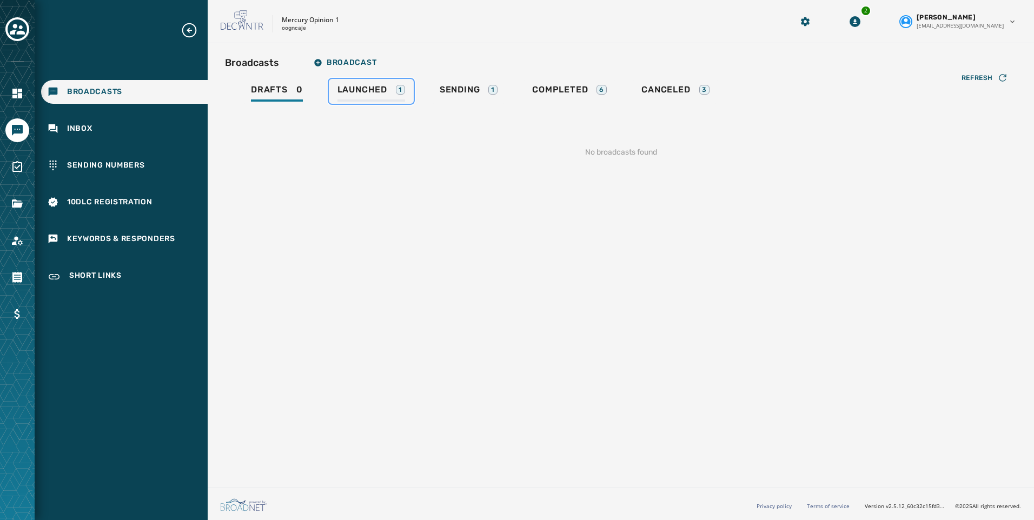
click at [375, 87] on span "Launched" at bounding box center [363, 89] width 50 height 11
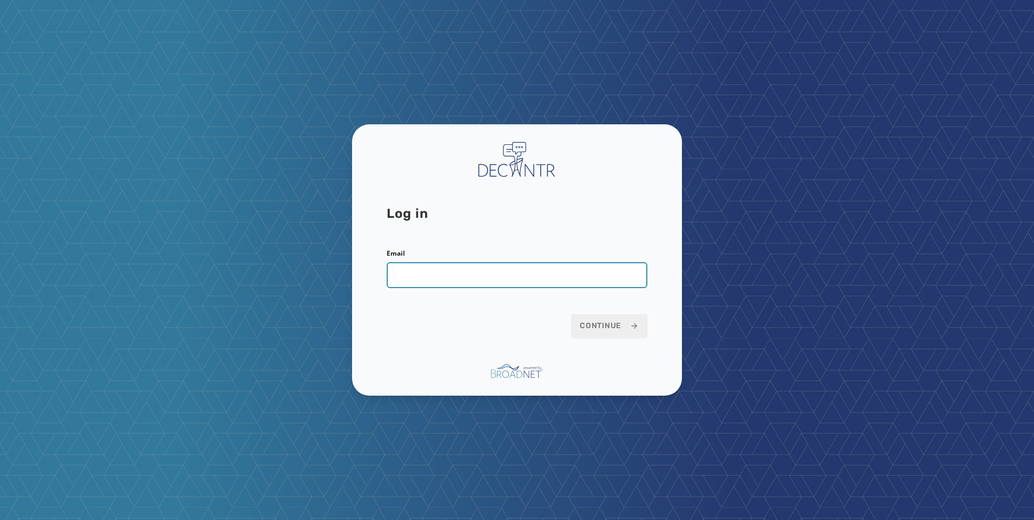
click at [441, 269] on input "Email" at bounding box center [517, 275] width 261 height 26
type input "**********"
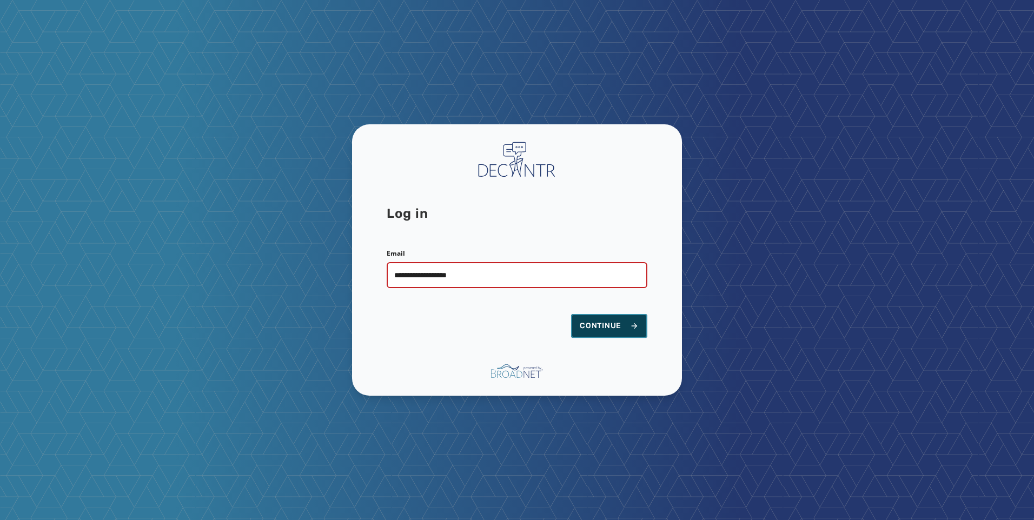
drag, startPoint x: 583, startPoint y: 317, endPoint x: 593, endPoint y: 321, distance: 11.5
click at [583, 317] on button "Continue" at bounding box center [609, 326] width 76 height 24
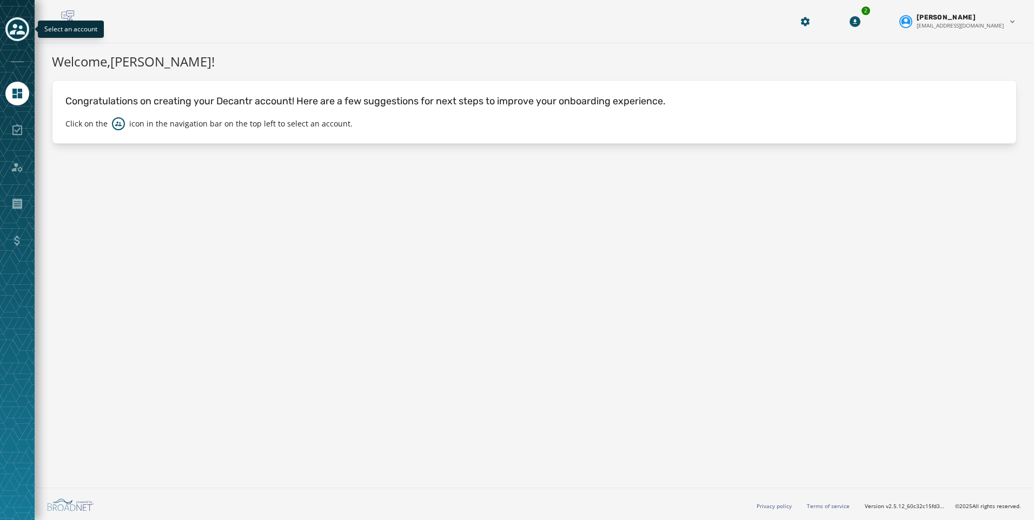
click at [25, 32] on div "Toggle account select drawer" at bounding box center [17, 28] width 19 height 19
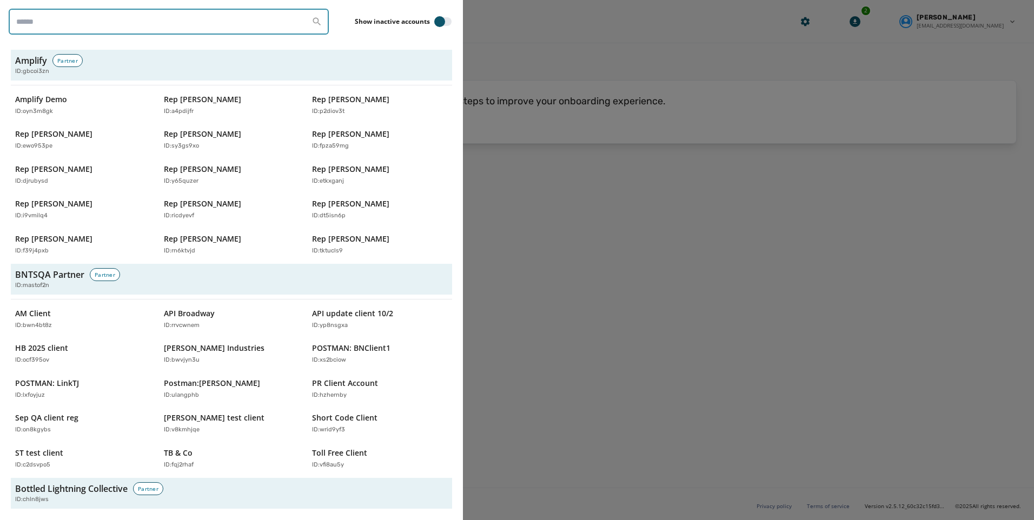
click at [64, 27] on input "search" at bounding box center [169, 22] width 320 height 26
type input "*******"
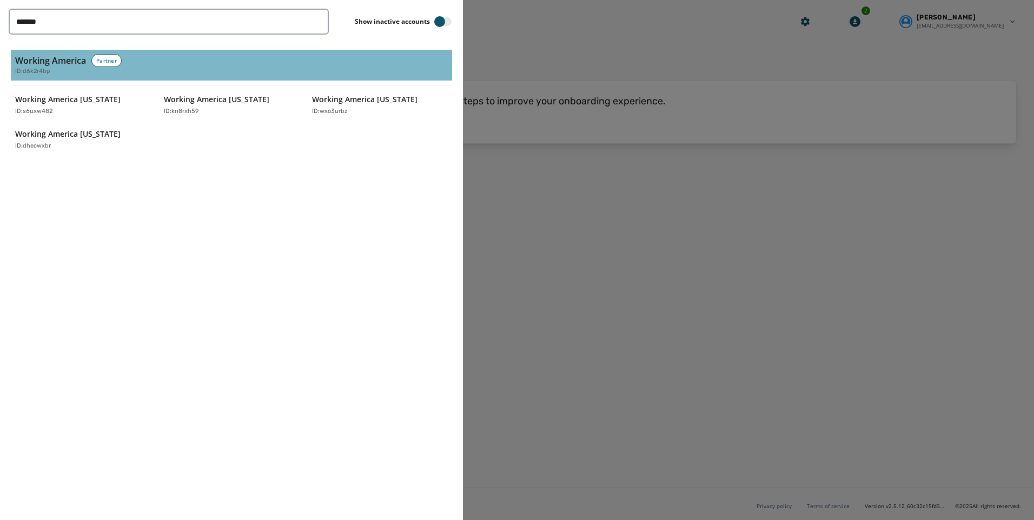
click at [60, 62] on h3 "Working America" at bounding box center [50, 60] width 71 height 13
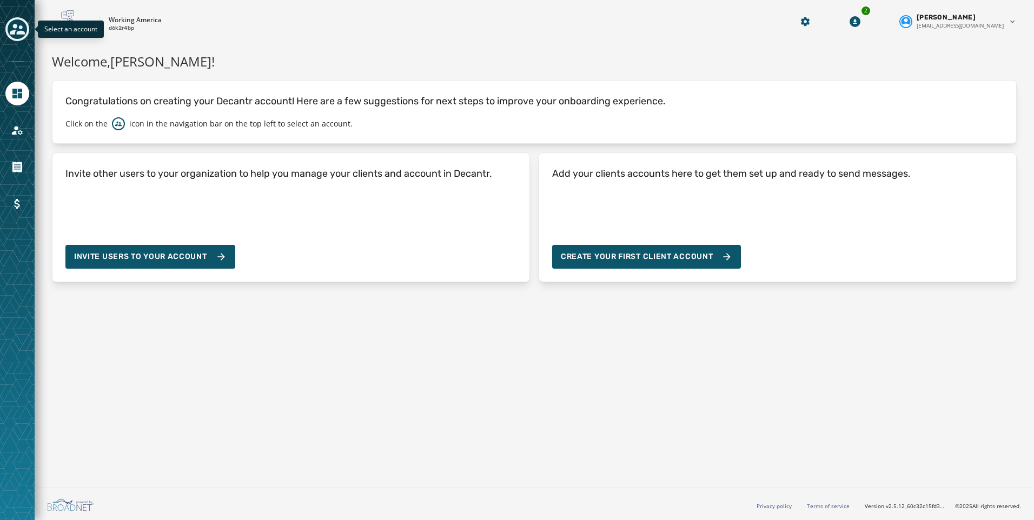
click at [17, 29] on icon "Toggle account select drawer" at bounding box center [17, 29] width 15 height 15
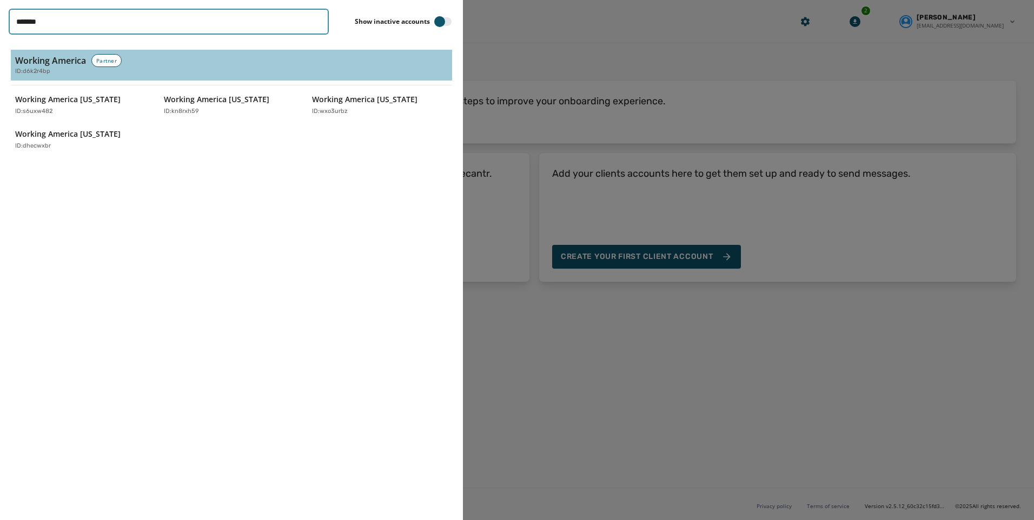
drag, startPoint x: 30, startPoint y: 21, endPoint x: -123, endPoint y: 37, distance: 153.9
click at [0, 37] on html "Skip To Main Content Working America d6k2r4bp 2 [PERSON_NAME] [EMAIL_ADDRESS][D…" at bounding box center [517, 260] width 1034 height 520
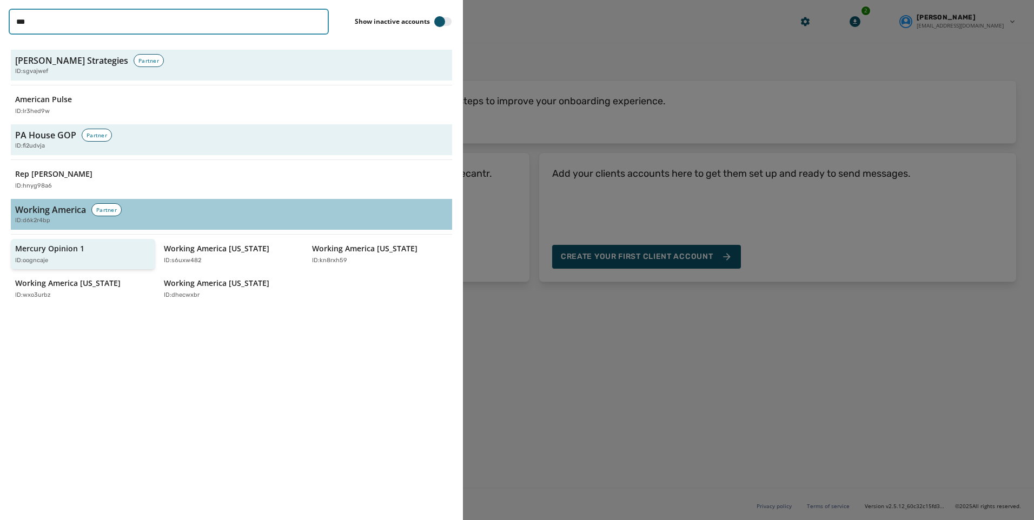
type input "***"
click at [44, 257] on p "ID: oogncaje" at bounding box center [31, 260] width 33 height 9
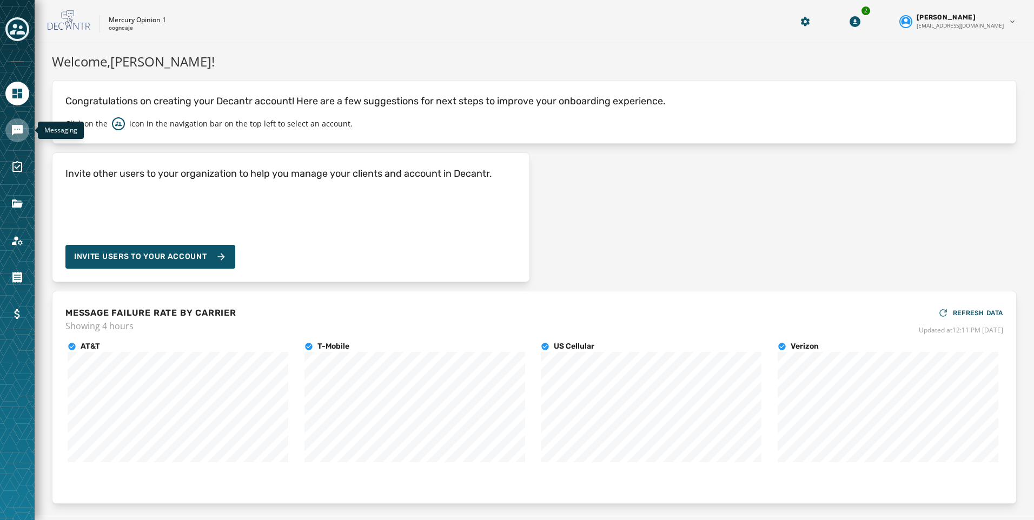
click at [16, 128] on icon "Navigate to Messaging" at bounding box center [17, 130] width 11 height 11
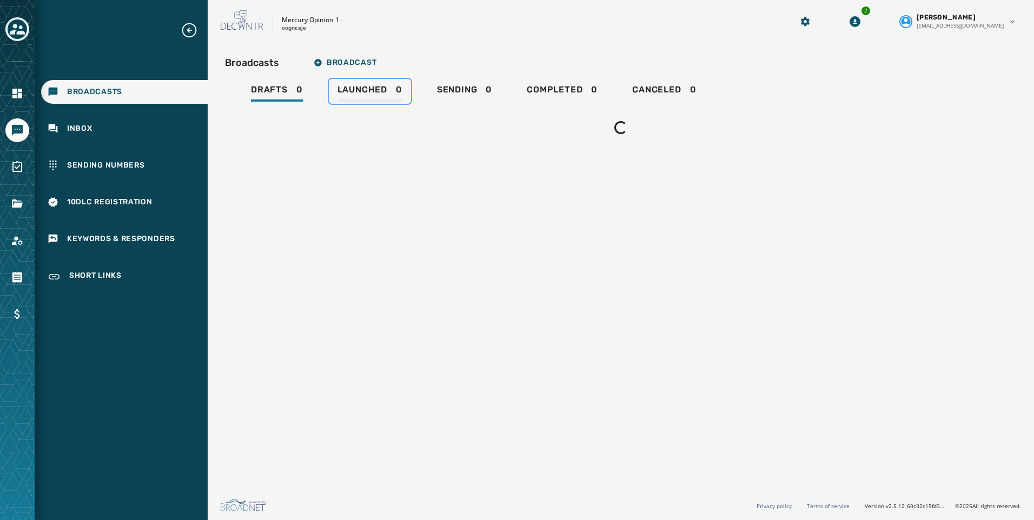
click at [377, 88] on span "Launched" at bounding box center [363, 89] width 50 height 11
click at [442, 90] on span "Sending" at bounding box center [457, 89] width 41 height 11
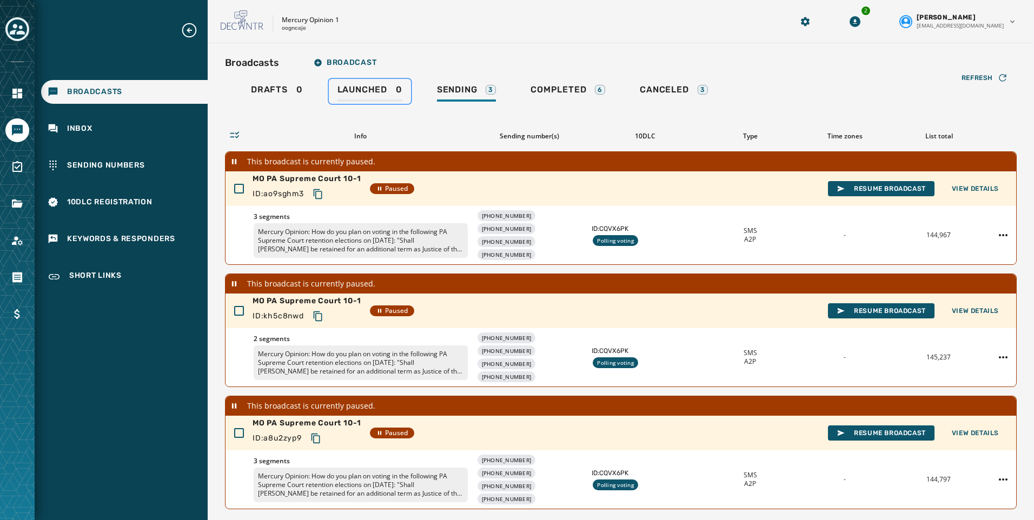
click at [345, 98] on div "Launched 0" at bounding box center [370, 92] width 65 height 17
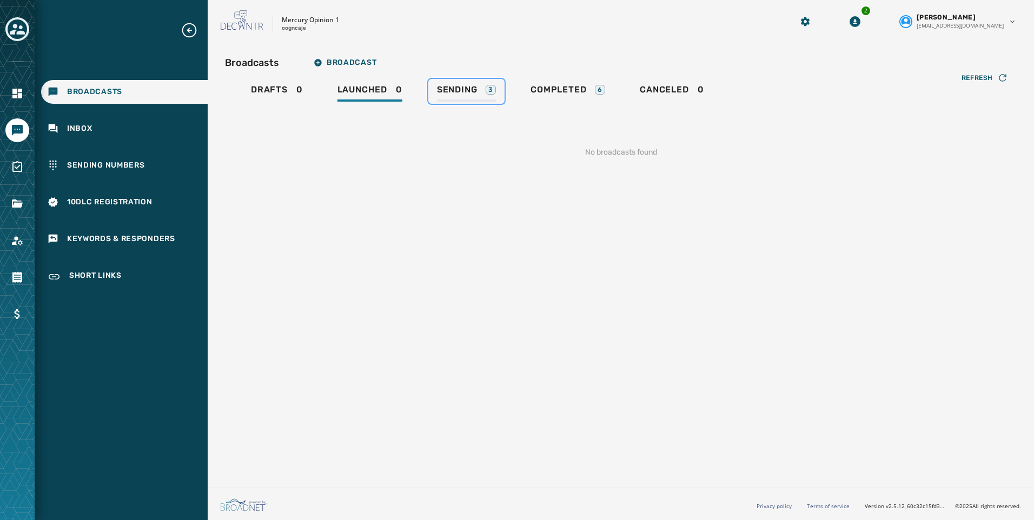
click at [472, 97] on div "Sending 3" at bounding box center [466, 92] width 59 height 17
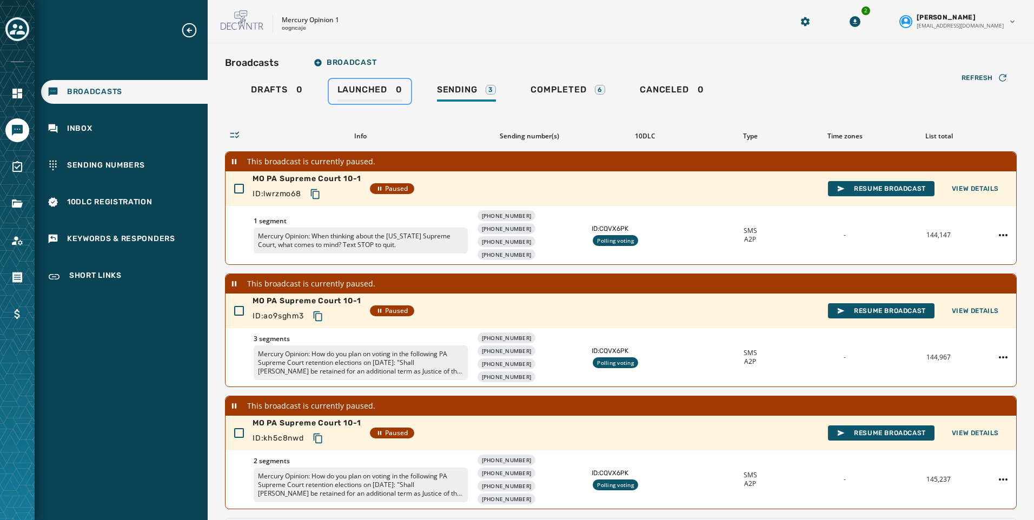
click at [369, 93] on span "Launched" at bounding box center [363, 89] width 50 height 11
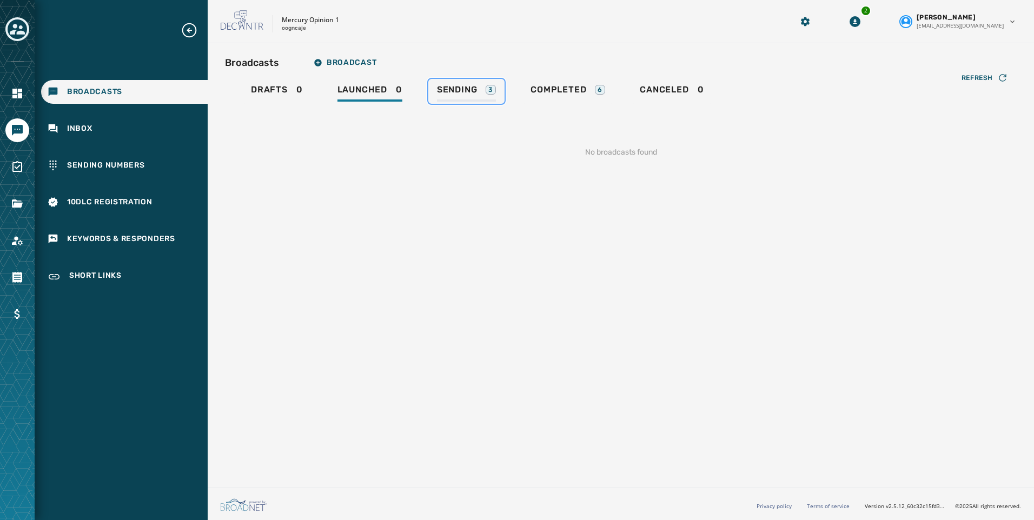
click at [438, 93] on span "Sending" at bounding box center [457, 89] width 41 height 11
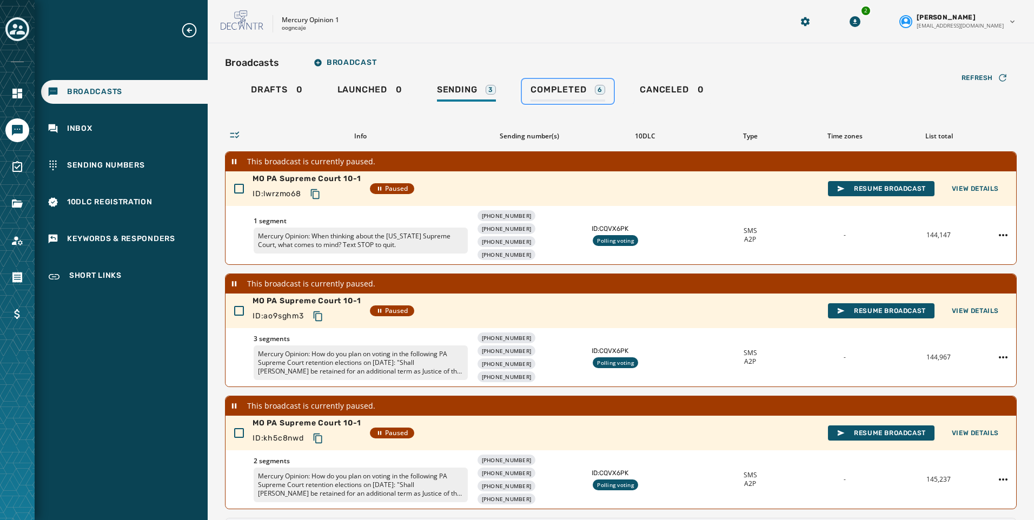
click at [538, 94] on span "Completed" at bounding box center [559, 89] width 56 height 11
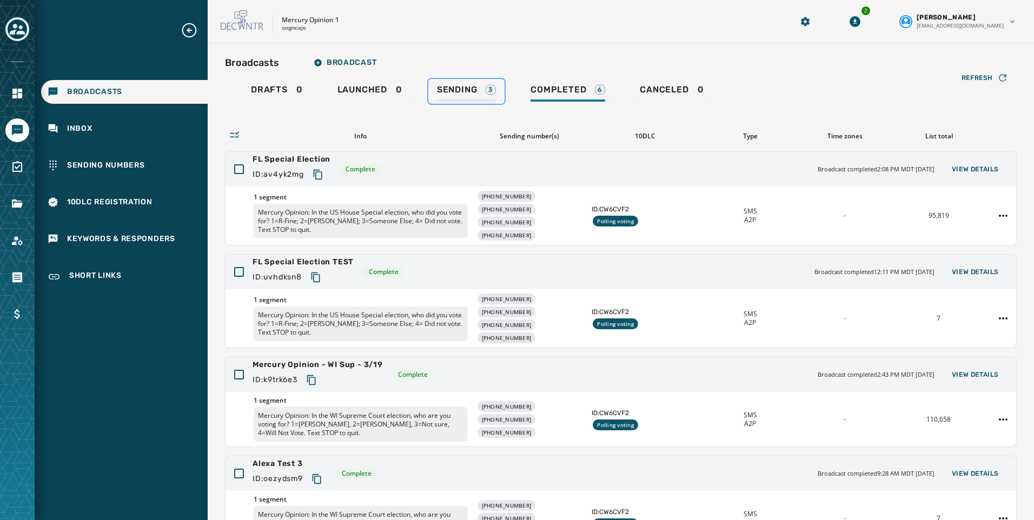
click at [457, 90] on span "Sending" at bounding box center [457, 89] width 41 height 11
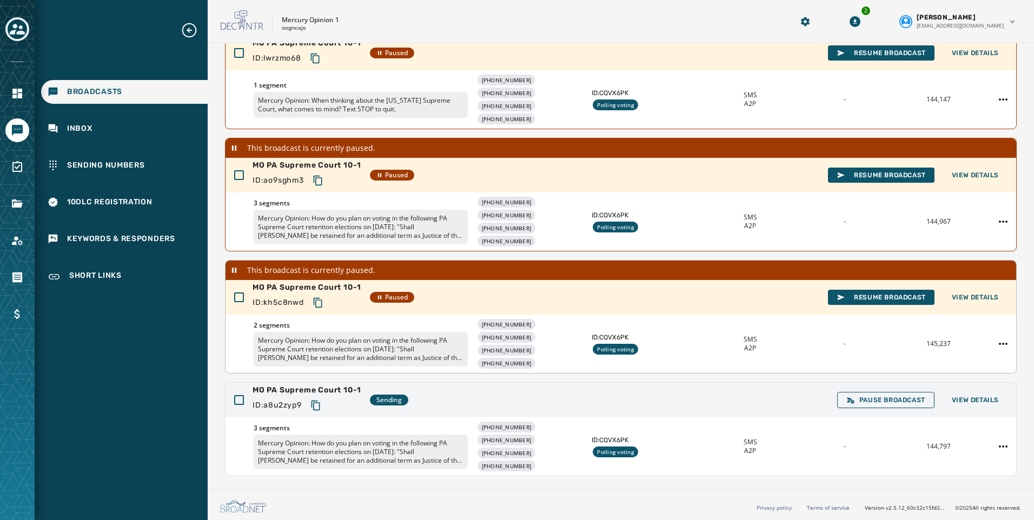
scroll to position [137, 0]
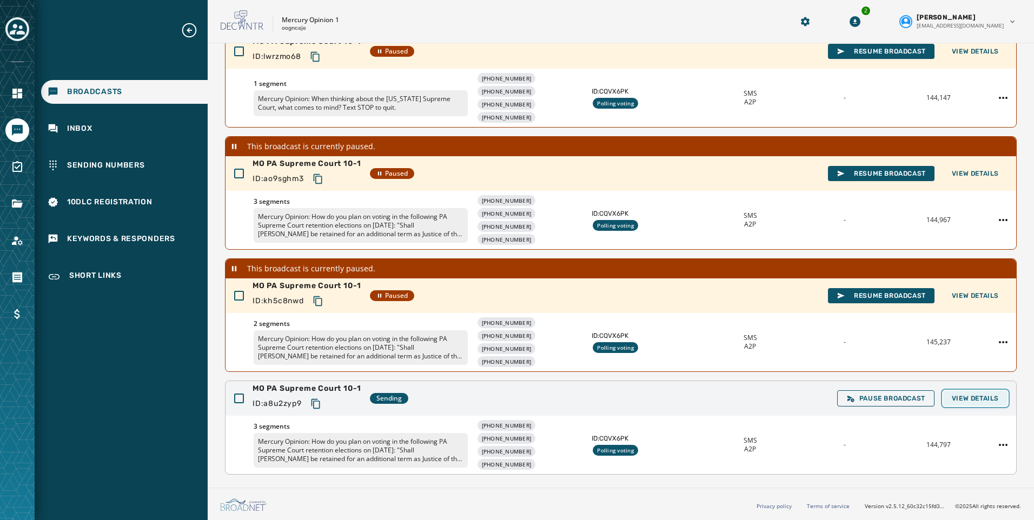
click at [990, 395] on span "View Details" at bounding box center [975, 398] width 47 height 9
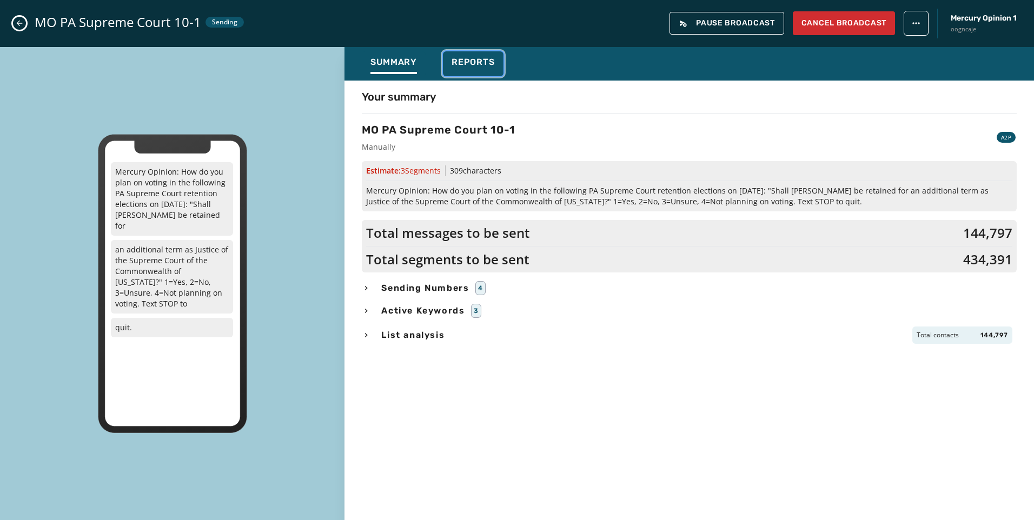
drag, startPoint x: 479, startPoint y: 64, endPoint x: 491, endPoint y: 79, distance: 18.5
click at [480, 64] on span "Reports" at bounding box center [473, 62] width 43 height 11
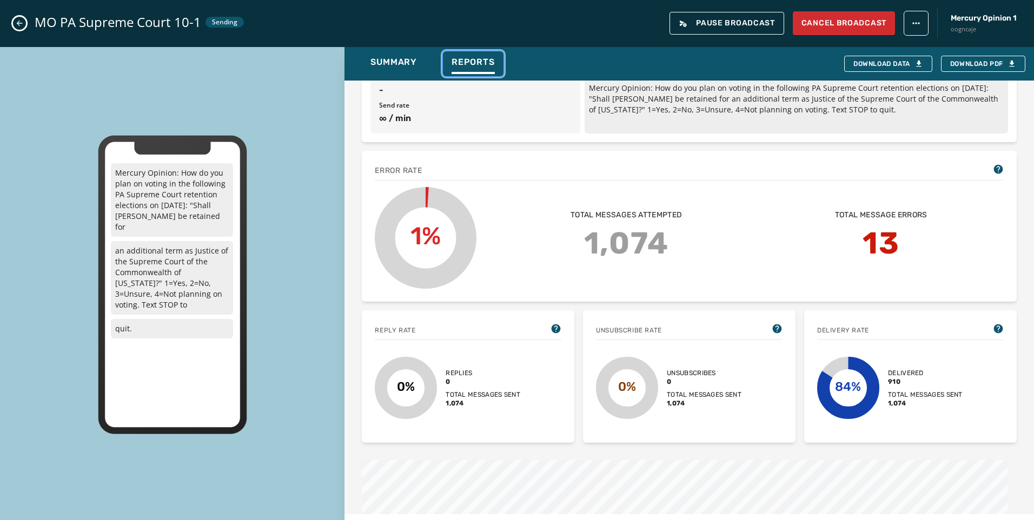
scroll to position [162, 0]
click at [19, 24] on icon "Close admin drawer" at bounding box center [19, 23] width 9 height 9
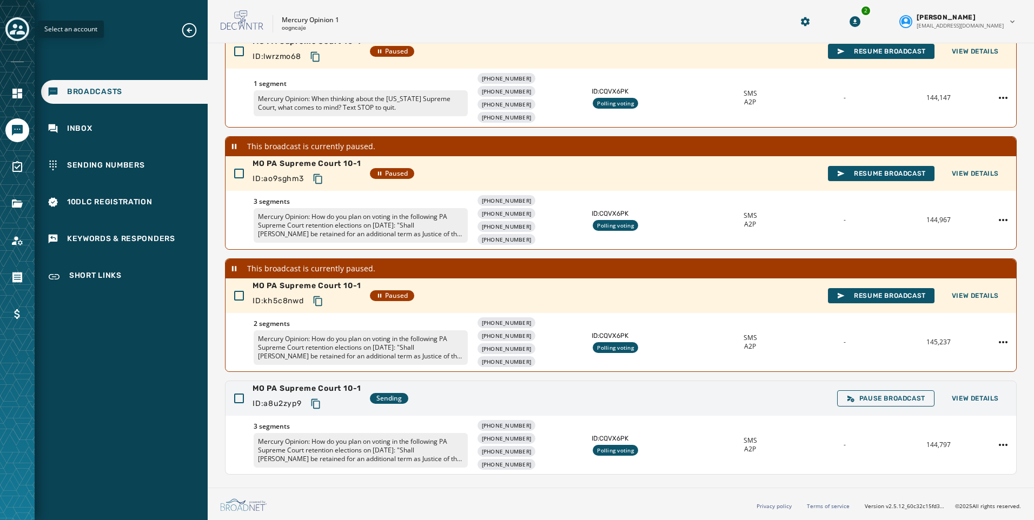
click at [19, 24] on icon "Toggle account select drawer" at bounding box center [17, 29] width 15 height 15
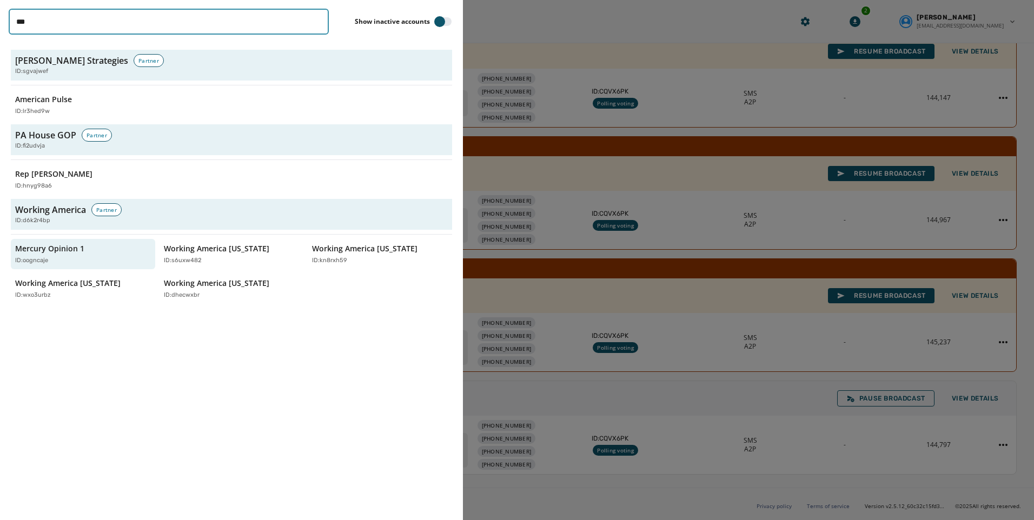
drag, startPoint x: 80, startPoint y: 21, endPoint x: -64, endPoint y: 22, distance: 143.9
click at [0, 22] on html "Broadcasts Inbox Sending Numbers 10DLC Registration Keywords & Responders Short…" at bounding box center [517, 260] width 1034 height 520
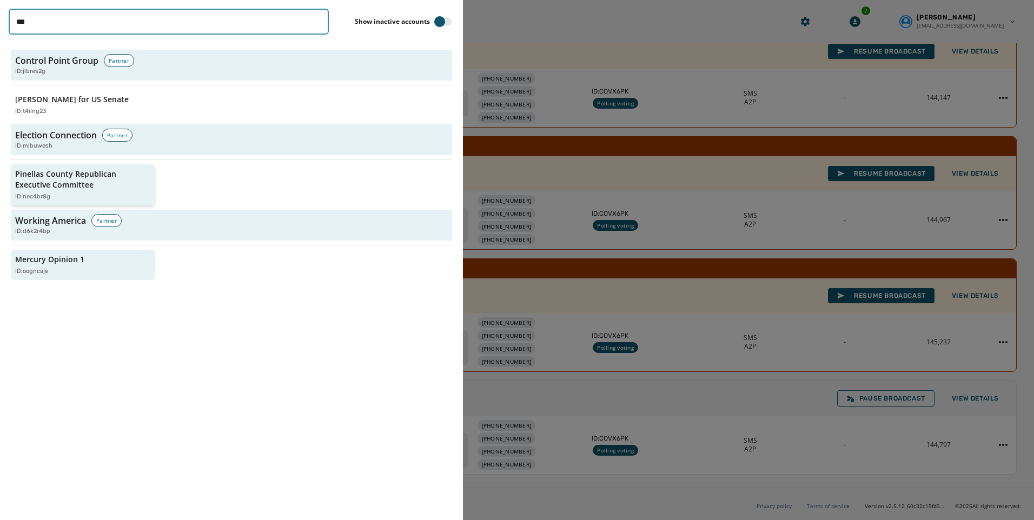
type input "***"
click at [97, 186] on p "Pinellas County Republican Executive Committee" at bounding box center [77, 180] width 125 height 22
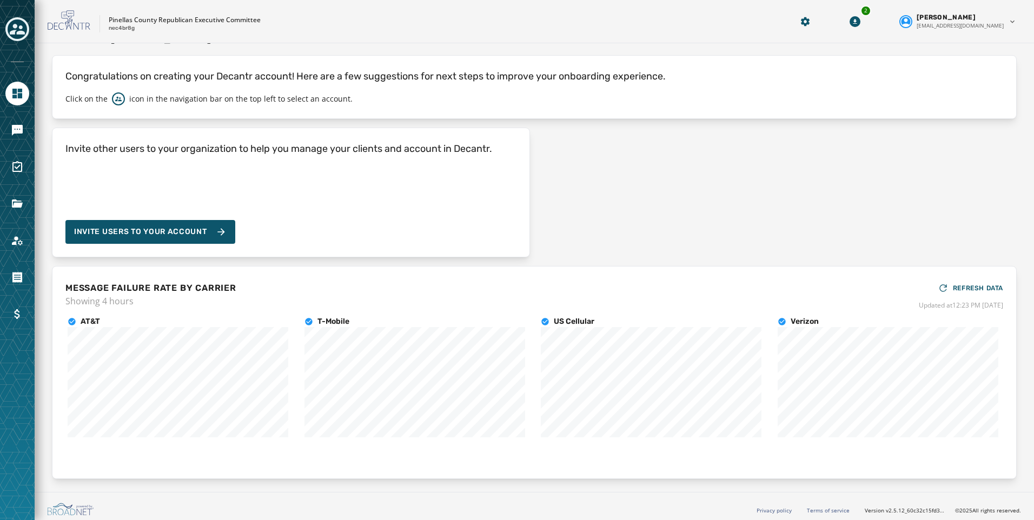
scroll to position [29, 0]
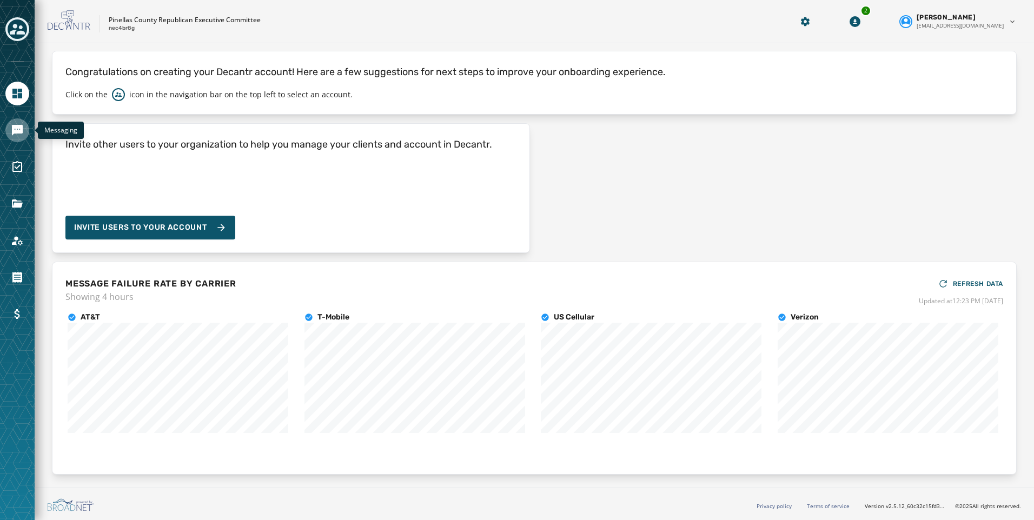
click at [24, 130] on link "Navigate to Messaging" at bounding box center [17, 130] width 24 height 24
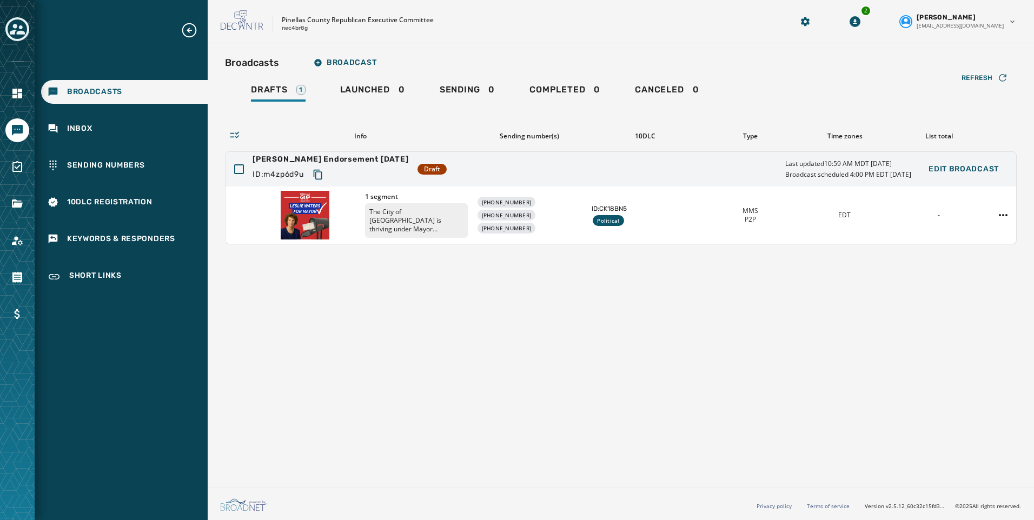
click at [4, 25] on div at bounding box center [17, 260] width 35 height 520
click at [12, 27] on icon "Toggle account select drawer" at bounding box center [17, 29] width 15 height 15
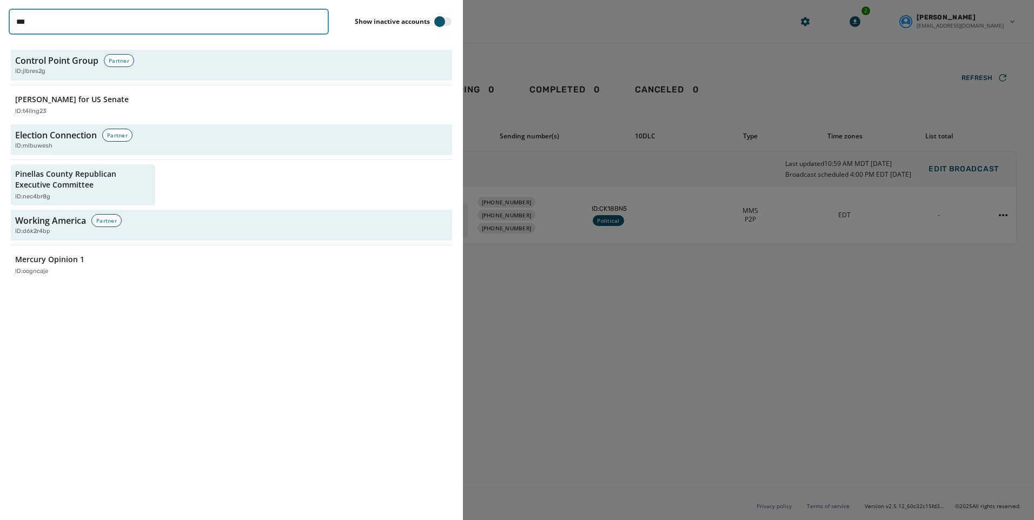
click at [53, 24] on input "***" at bounding box center [169, 22] width 320 height 26
drag, startPoint x: 53, startPoint y: 24, endPoint x: -11, endPoint y: 24, distance: 63.8
click at [0, 24] on html "Broadcasts Inbox Sending Numbers 10DLC Registration Keywords & Responders Short…" at bounding box center [517, 260] width 1034 height 520
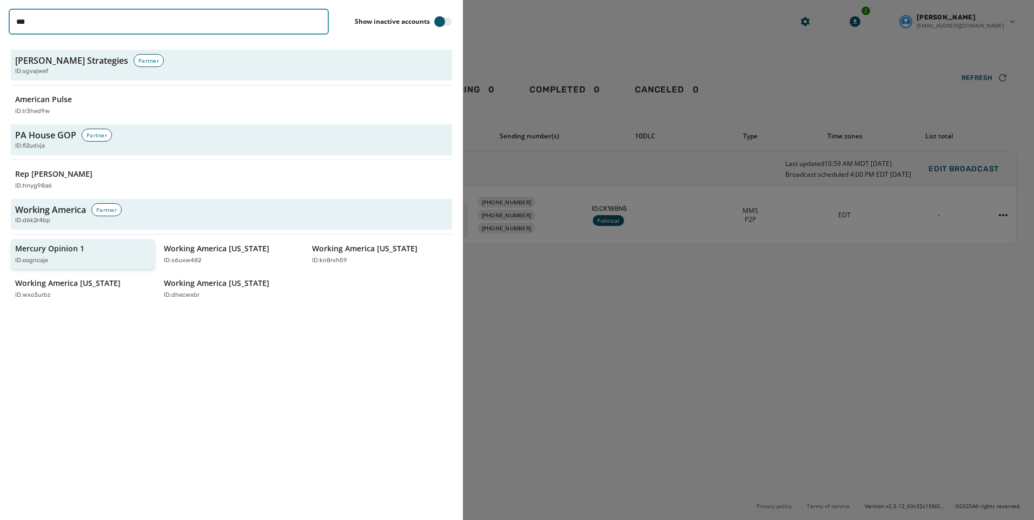
type input "***"
click at [66, 252] on p "Mercury Opinion 1" at bounding box center [49, 248] width 69 height 11
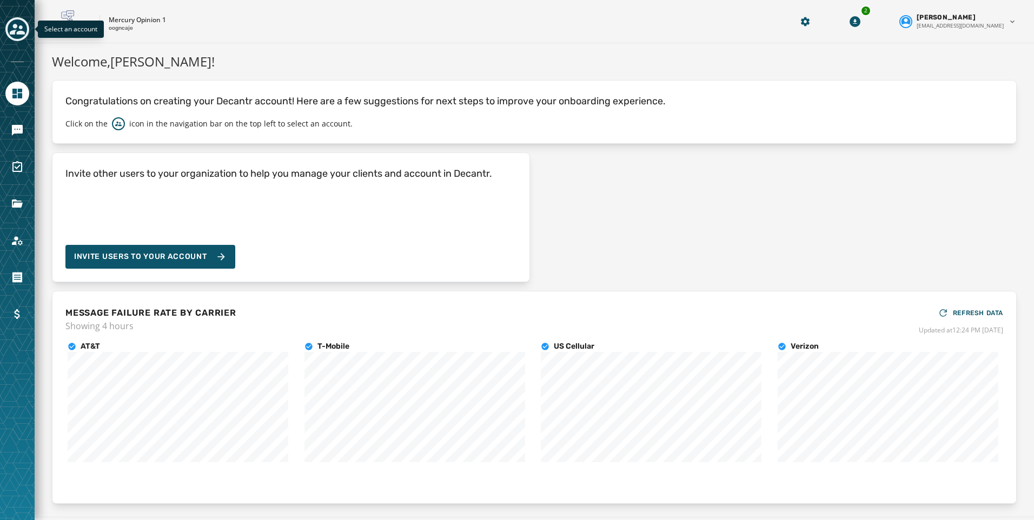
click at [23, 32] on icon "Toggle account select drawer" at bounding box center [17, 29] width 15 height 11
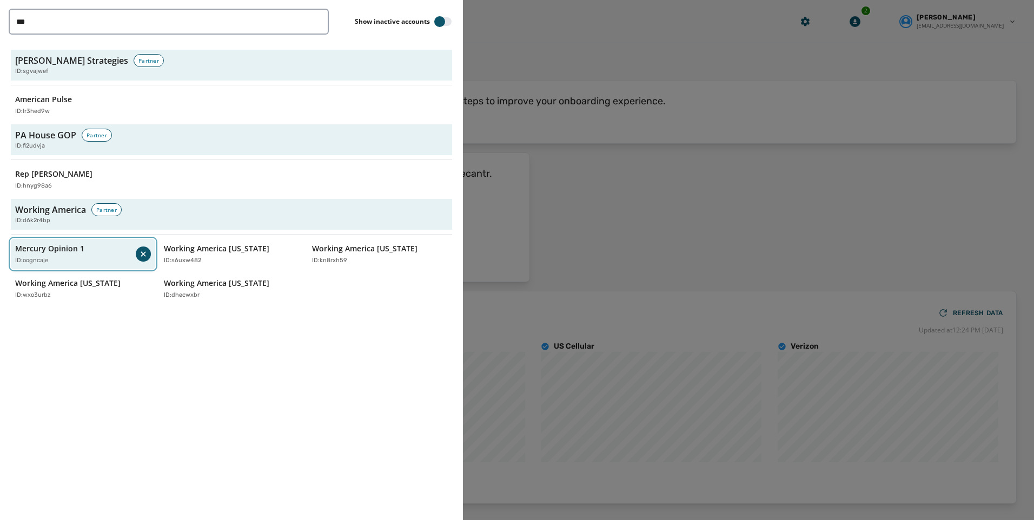
click at [78, 248] on p "Mercury Opinion 1" at bounding box center [49, 248] width 69 height 11
click at [113, 243] on div "Mercury Opinion 1 ID: oogncaje" at bounding box center [77, 254] width 125 height 22
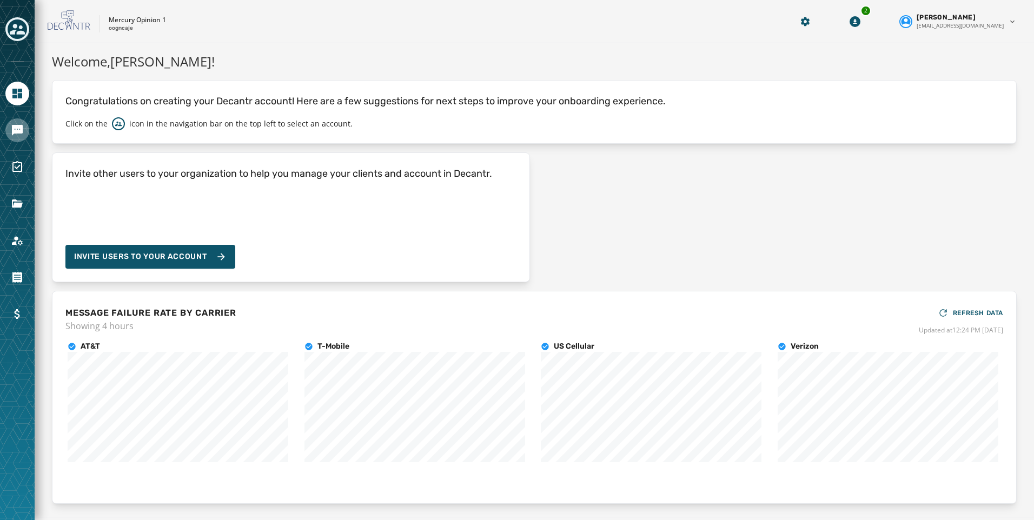
click at [15, 137] on link "Navigate to Messaging" at bounding box center [17, 130] width 24 height 24
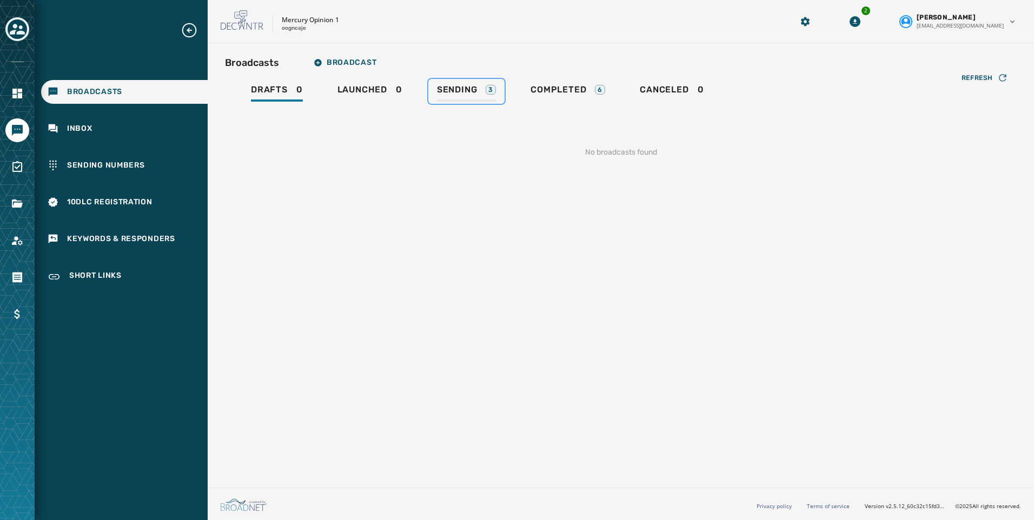
click at [449, 90] on span "Sending" at bounding box center [457, 89] width 41 height 11
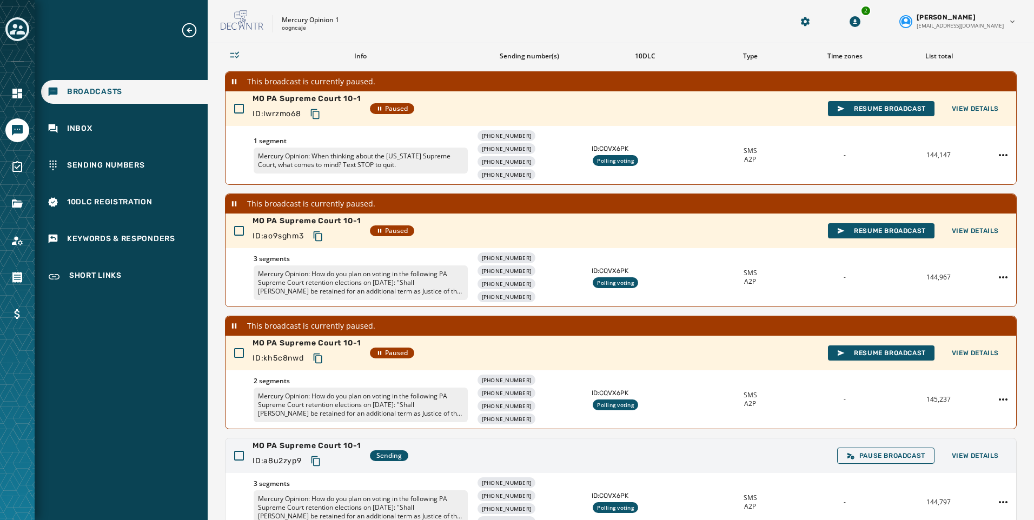
scroll to position [137, 0]
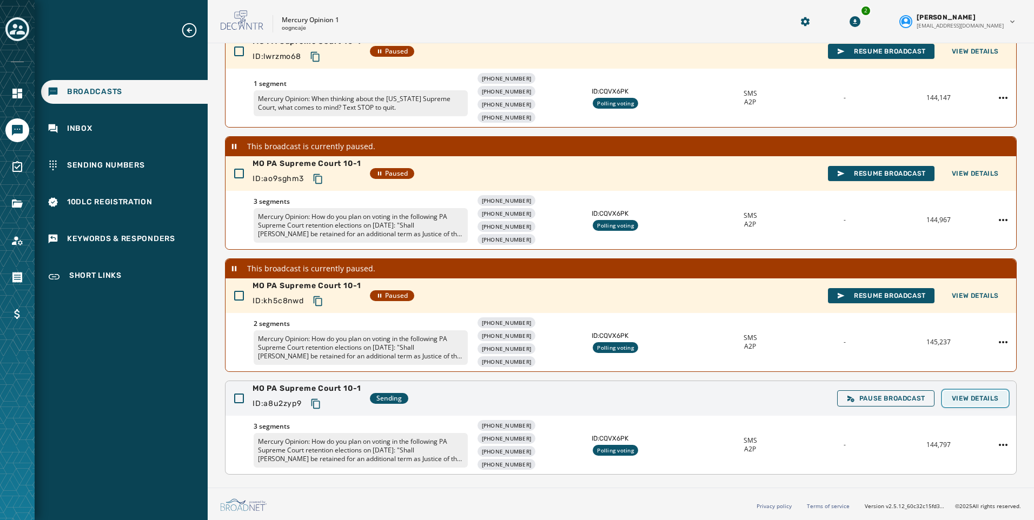
click at [979, 401] on span "View Details" at bounding box center [975, 398] width 47 height 9
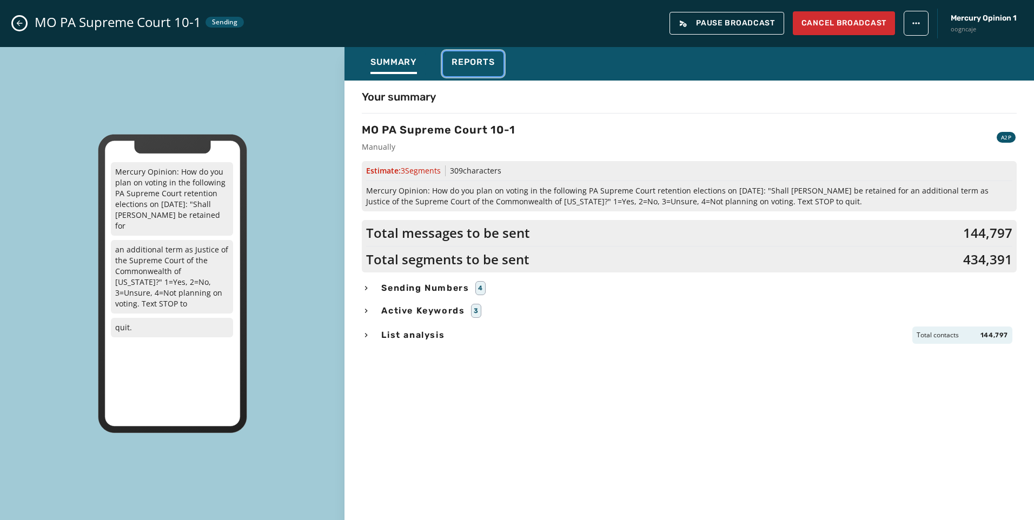
drag, startPoint x: 464, startPoint y: 56, endPoint x: 461, endPoint y: 72, distance: 16.5
click at [464, 56] on button "Reports" at bounding box center [473, 63] width 61 height 25
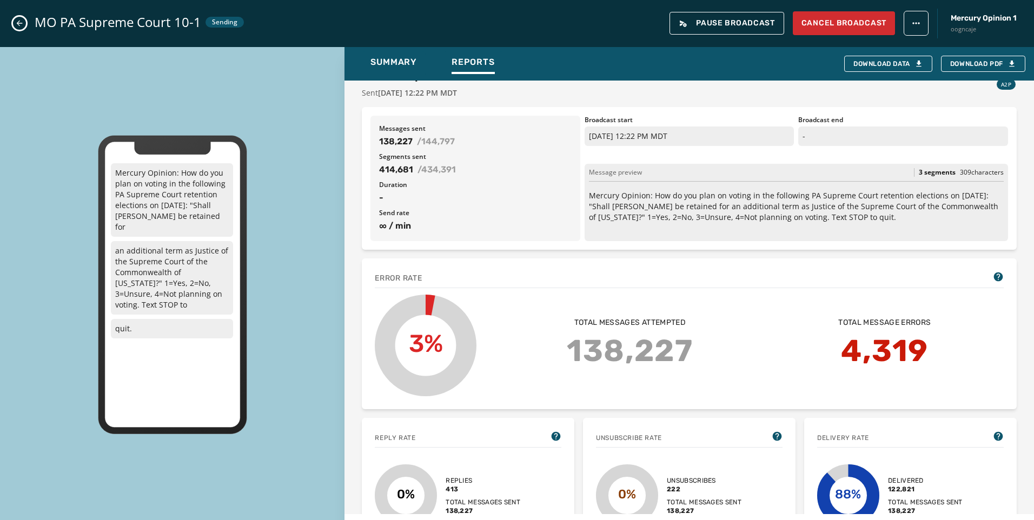
scroll to position [118, 0]
click at [21, 26] on icon "Close admin drawer" at bounding box center [19, 23] width 9 height 9
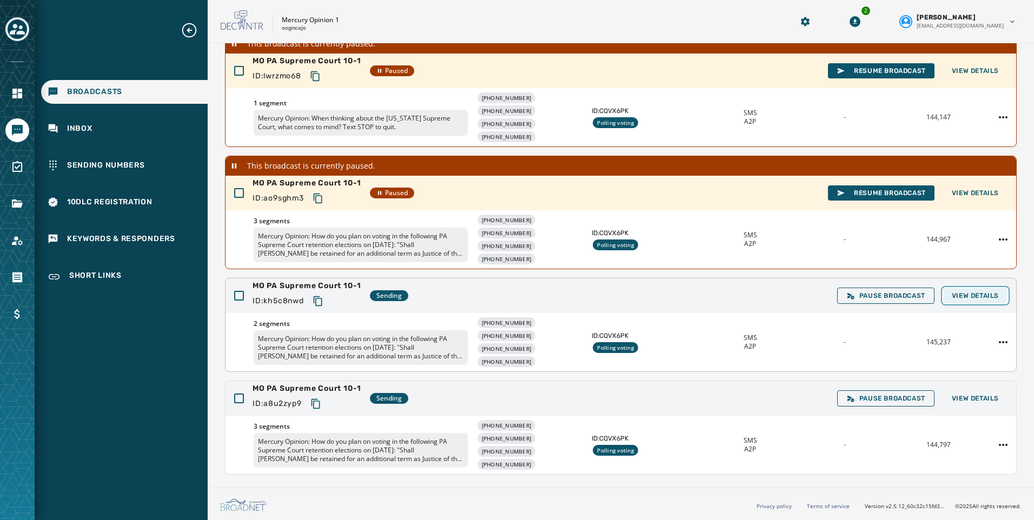
click at [981, 295] on span "View Details" at bounding box center [975, 296] width 47 height 9
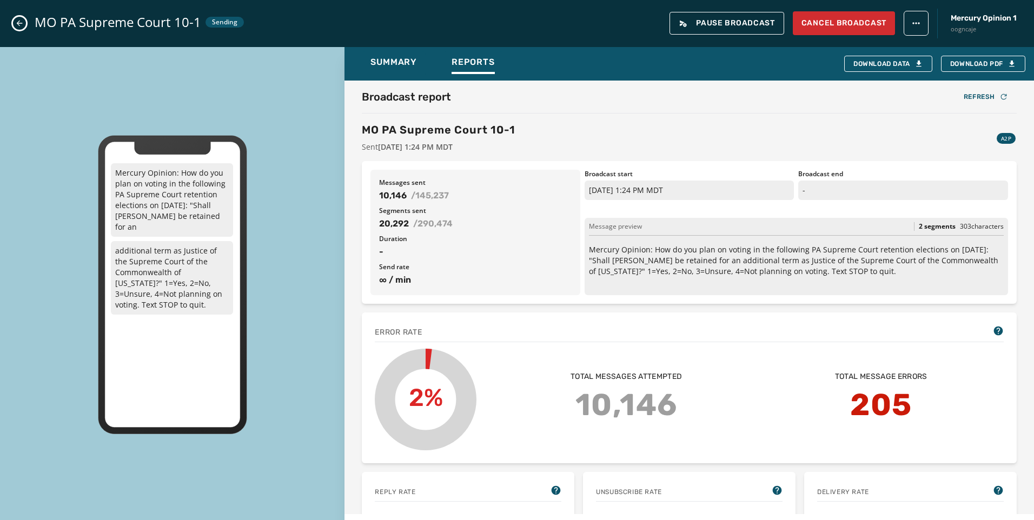
click at [12, 21] on div "MO PA Supreme Court 10-1 Sending Pause Broadcast Cancel Broadcast Mercury Opini…" at bounding box center [517, 23] width 1034 height 47
click at [23, 23] on icon "Close admin drawer" at bounding box center [19, 23] width 9 height 9
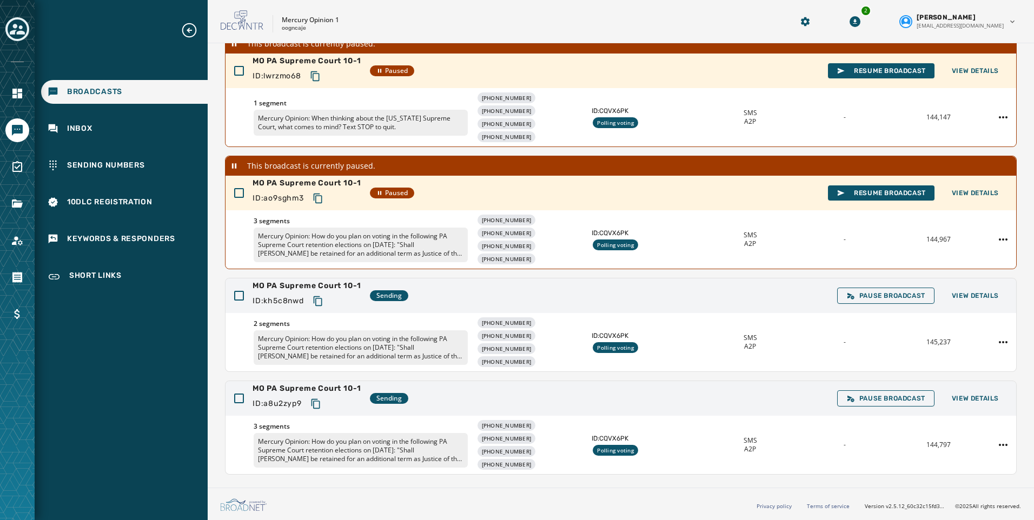
scroll to position [15, 0]
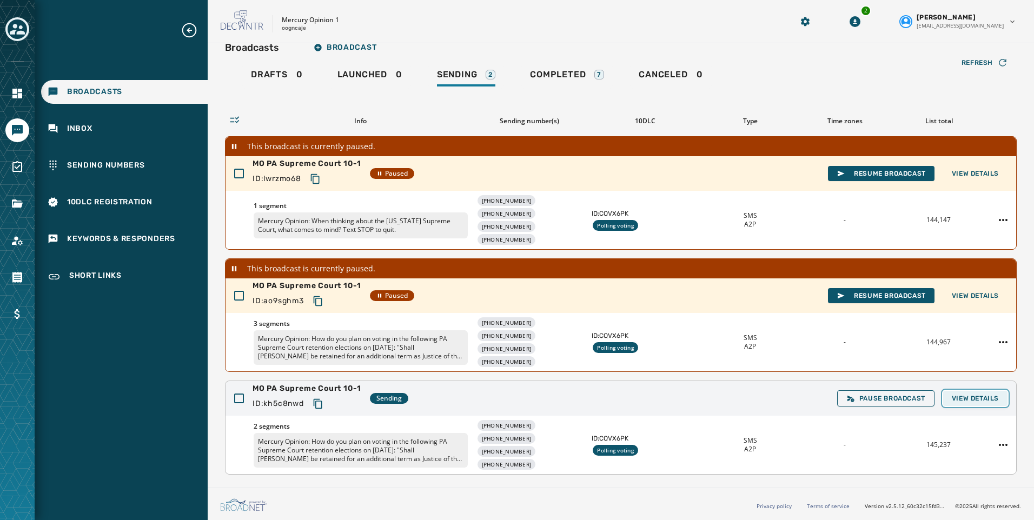
click at [956, 393] on button "View Details" at bounding box center [975, 398] width 64 height 15
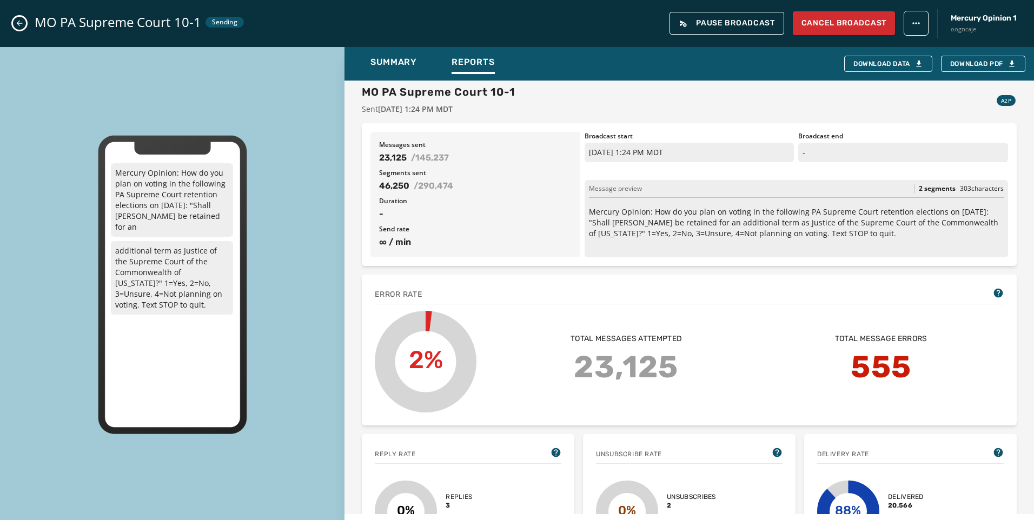
scroll to position [54, 0]
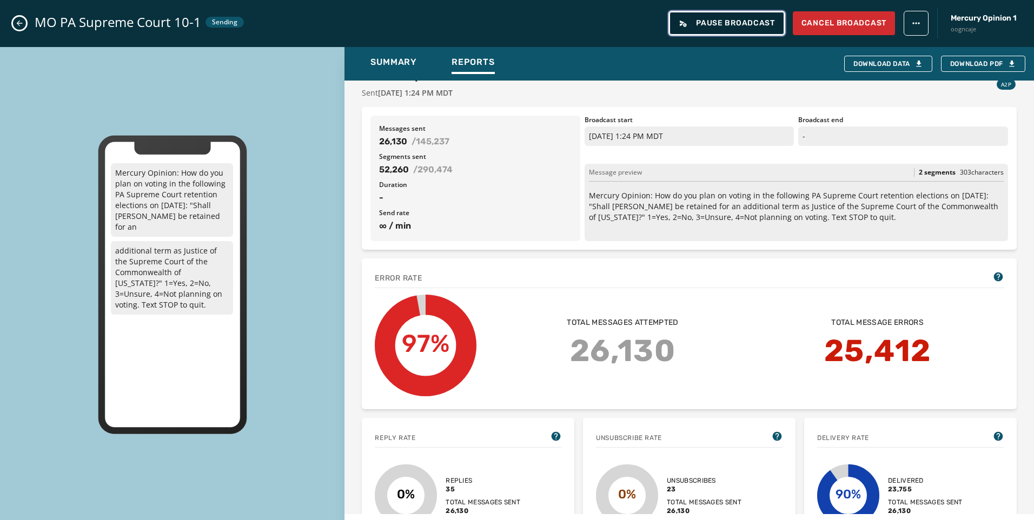
click at [763, 22] on span "Pause Broadcast" at bounding box center [727, 23] width 96 height 9
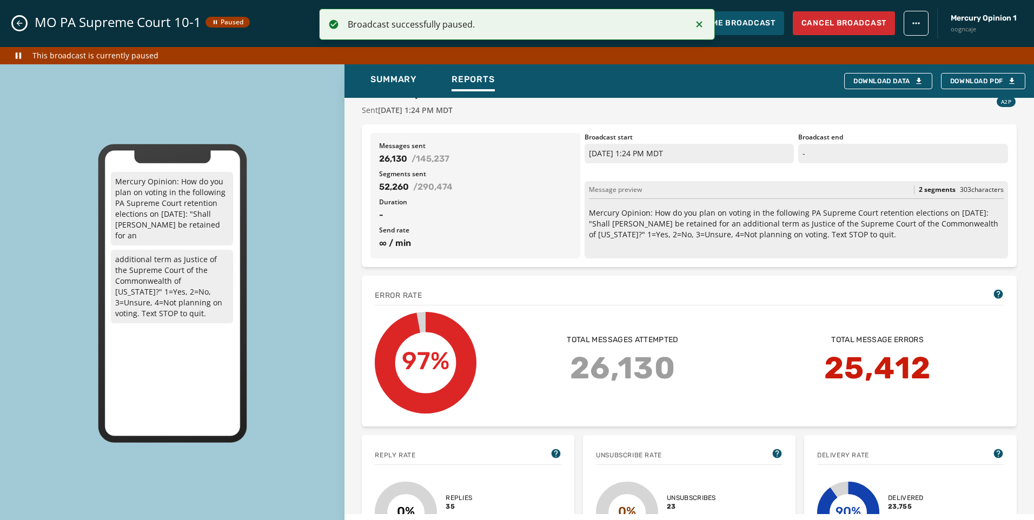
click at [697, 28] on icon "Notifications (F8)" at bounding box center [699, 24] width 13 height 13
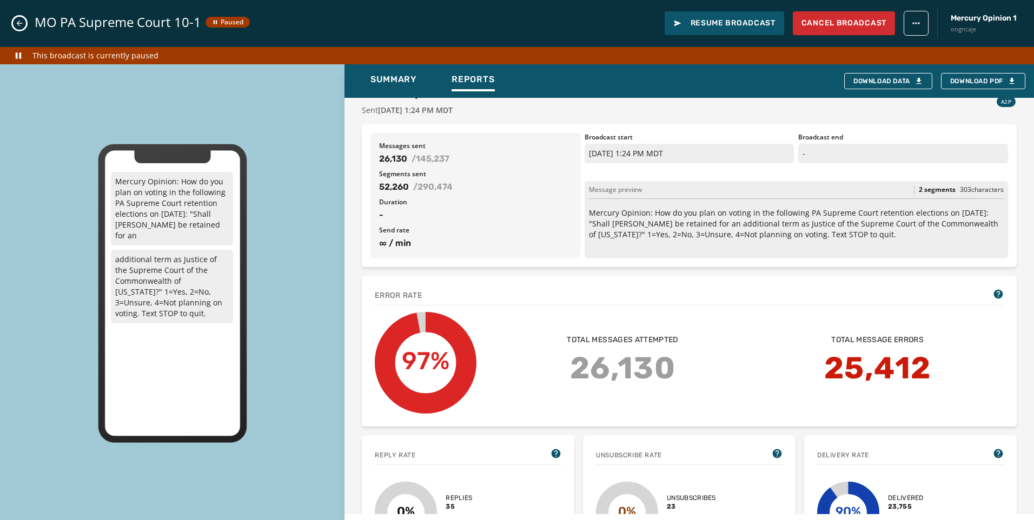
drag, startPoint x: 17, startPoint y: 19, endPoint x: 4, endPoint y: 30, distance: 16.8
click at [17, 19] on icon "Close admin drawer" at bounding box center [19, 23] width 9 height 9
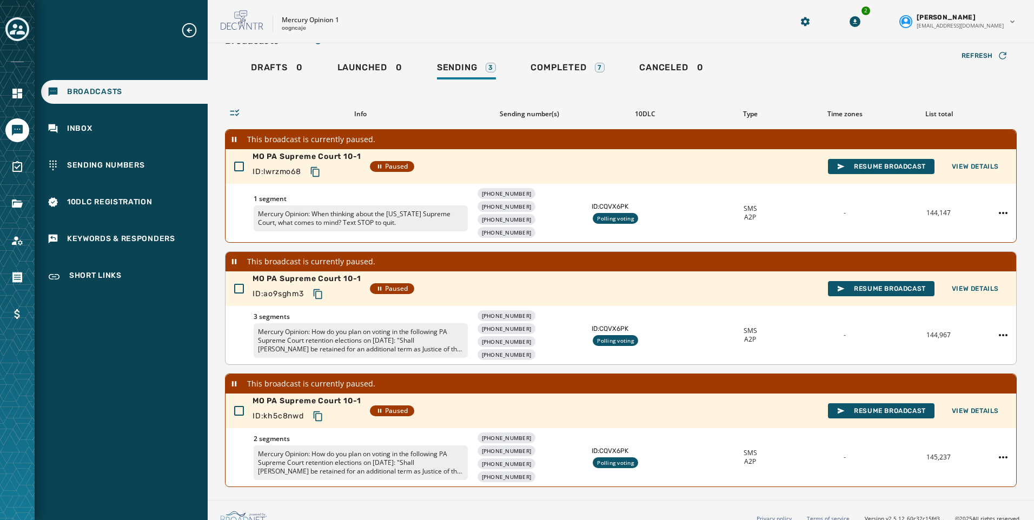
scroll to position [35, 0]
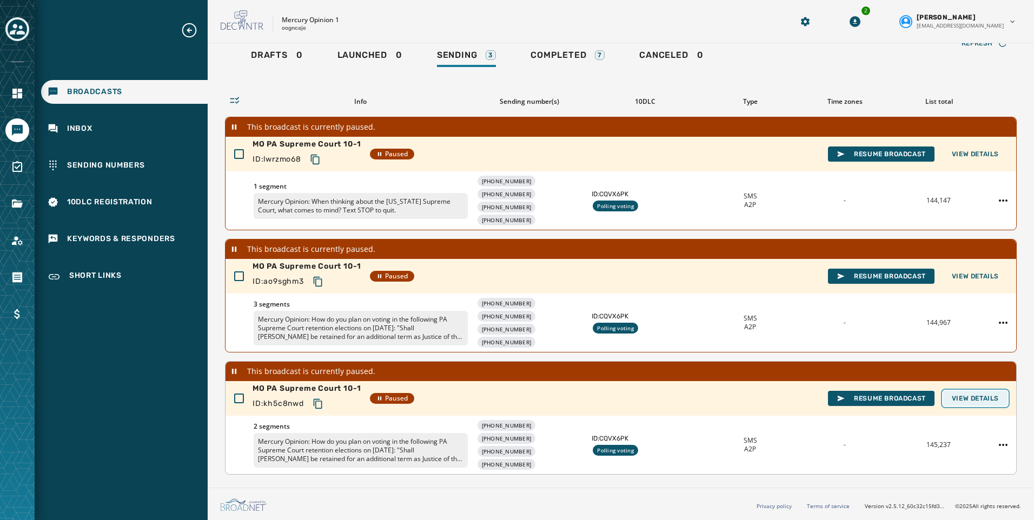
click at [968, 395] on span "View Details" at bounding box center [975, 398] width 47 height 9
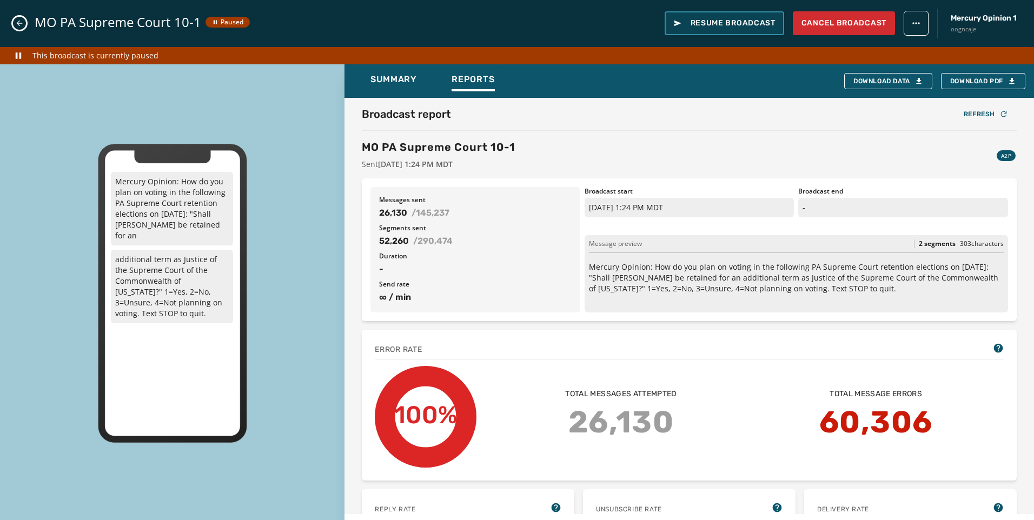
click at [718, 27] on span "Resume Broadcast" at bounding box center [724, 23] width 102 height 11
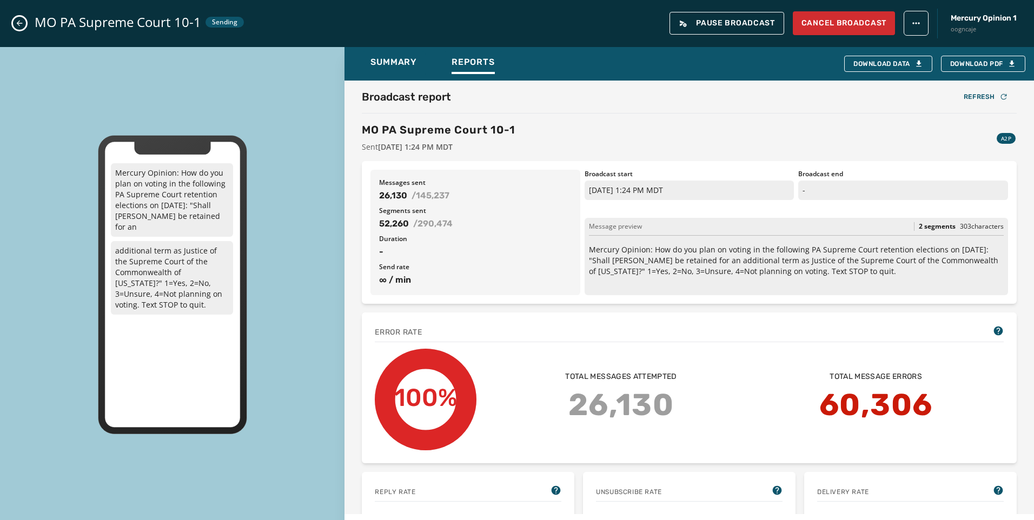
scroll to position [15, 0]
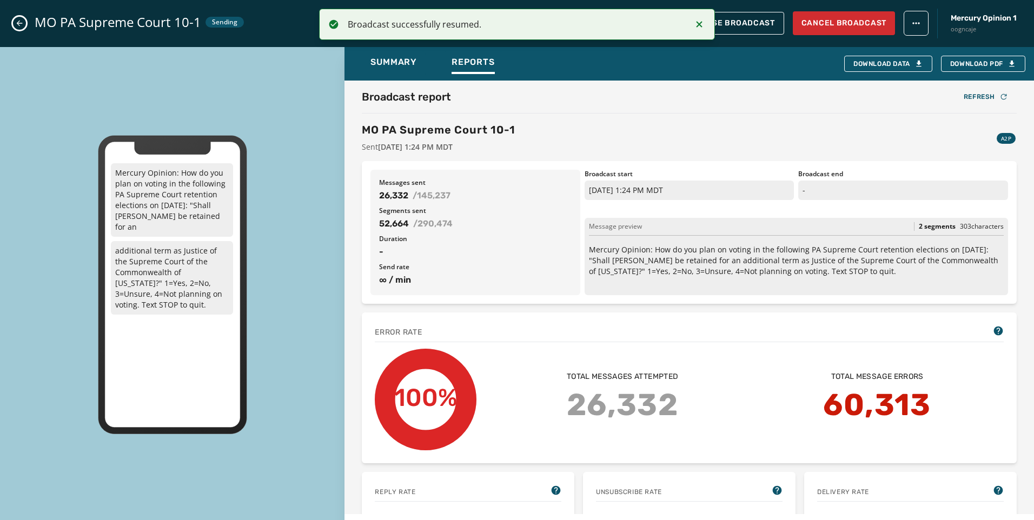
click at [696, 25] on icon "Notifications (F8)" at bounding box center [699, 24] width 13 height 13
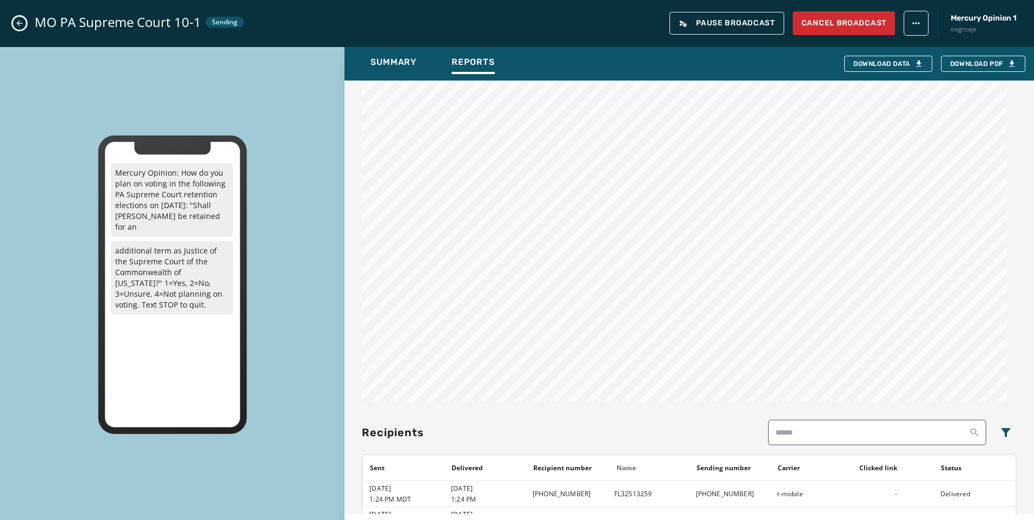
scroll to position [541, 0]
click at [735, 25] on span "Pause Broadcast" at bounding box center [727, 23] width 96 height 9
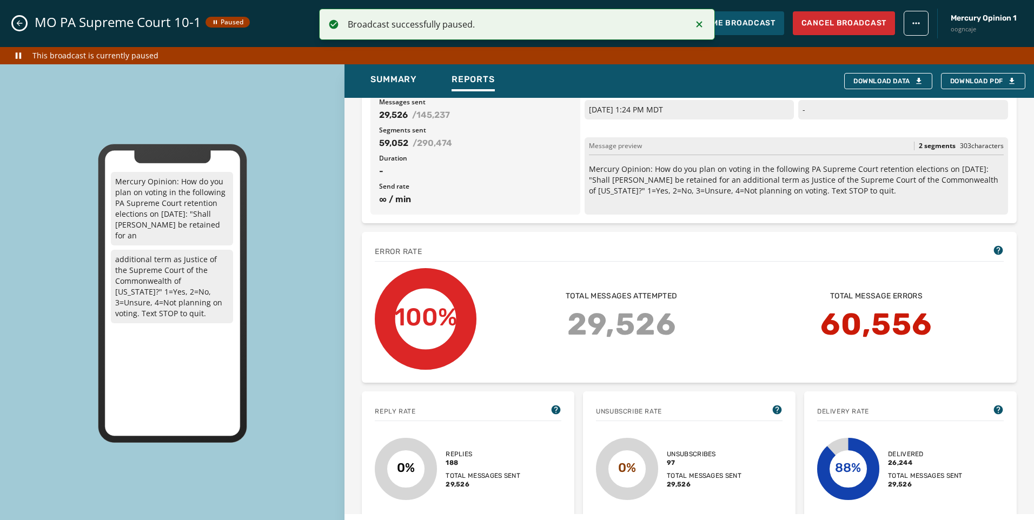
scroll to position [108, 0]
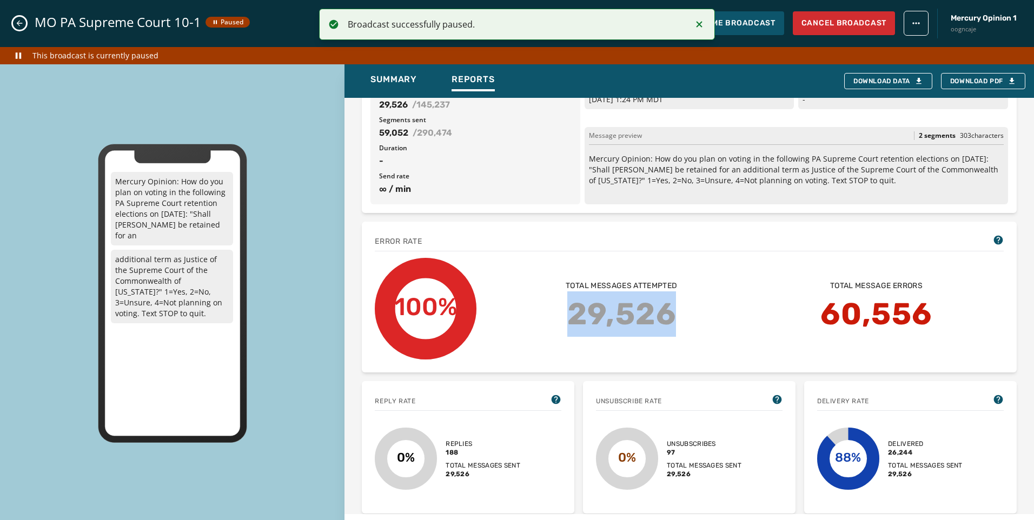
drag, startPoint x: 690, startPoint y: 303, endPoint x: 553, endPoint y: 300, distance: 137.4
click at [553, 300] on div "Total message errors 60,556 Total messages attempted 29,526" at bounding box center [749, 309] width 510 height 56
click at [721, 329] on div "Total message errors 60,556 Total messages attempted 29,526" at bounding box center [749, 309] width 510 height 56
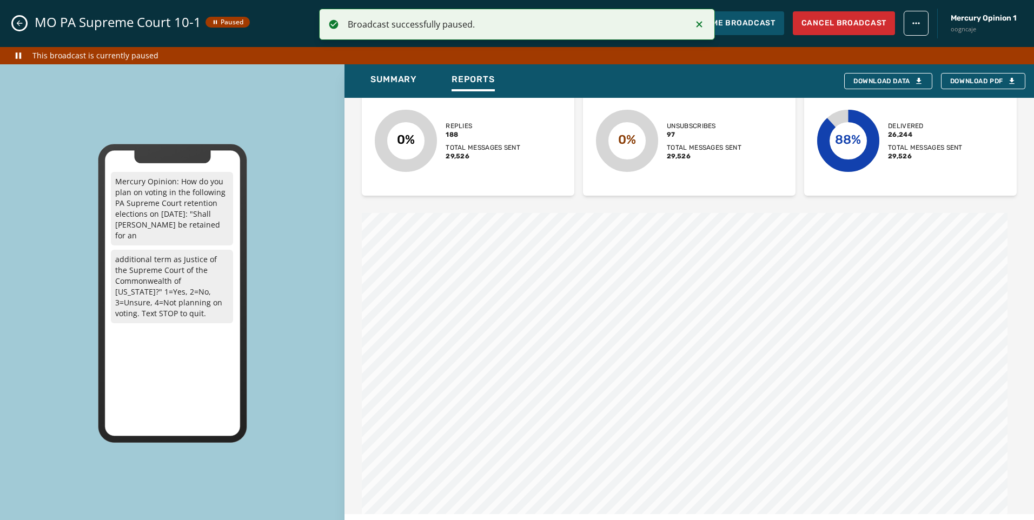
scroll to position [487, 0]
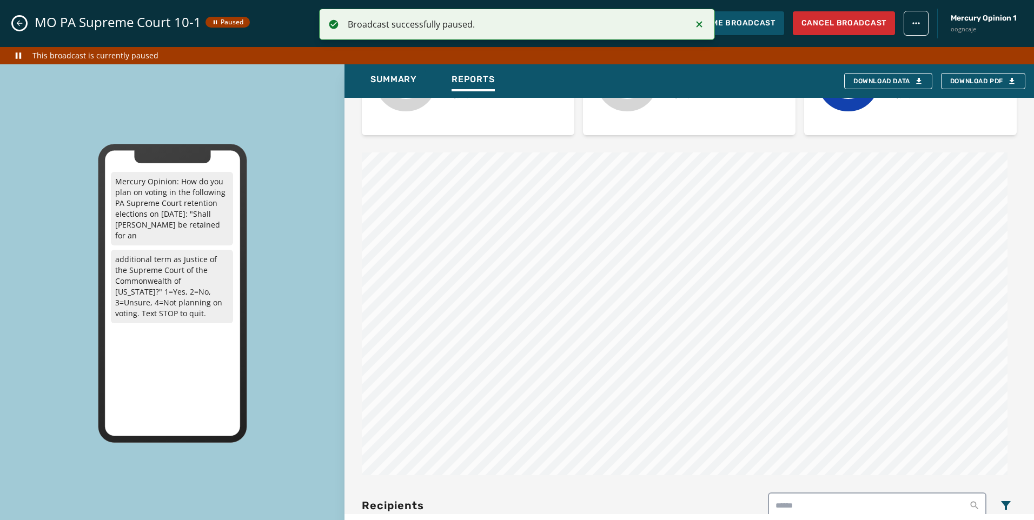
click at [20, 22] on icon "Close admin drawer" at bounding box center [19, 23] width 9 height 9
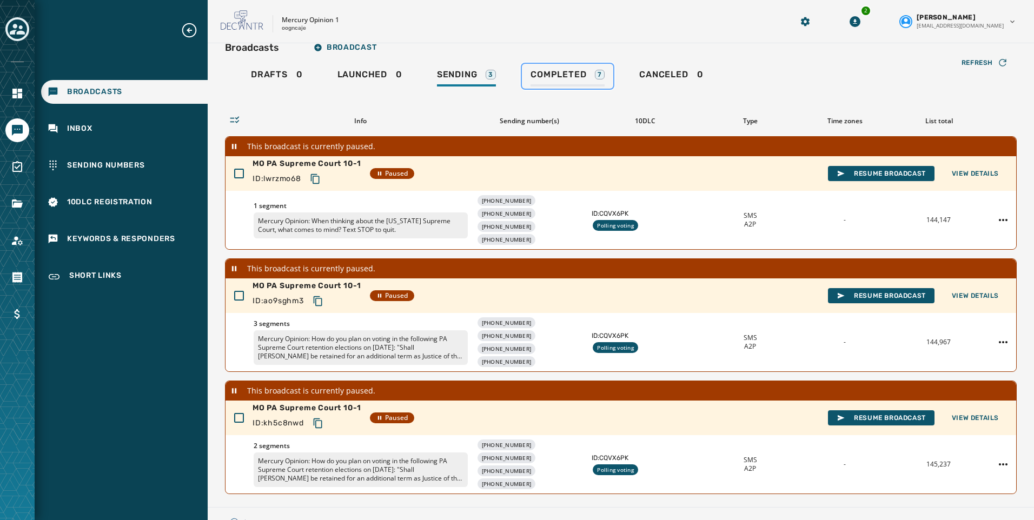
click at [554, 71] on span "Completed" at bounding box center [559, 74] width 56 height 11
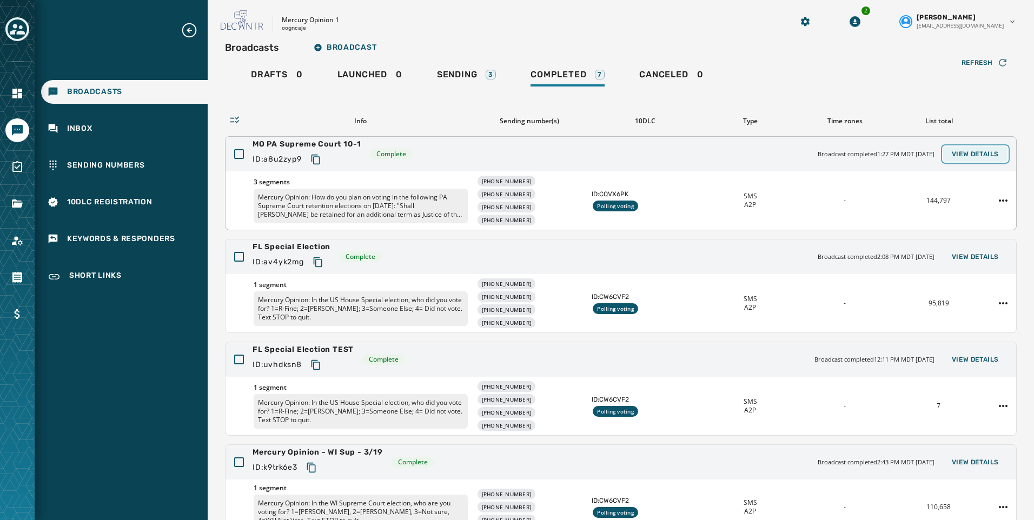
click at [976, 151] on span "View Details" at bounding box center [975, 154] width 47 height 9
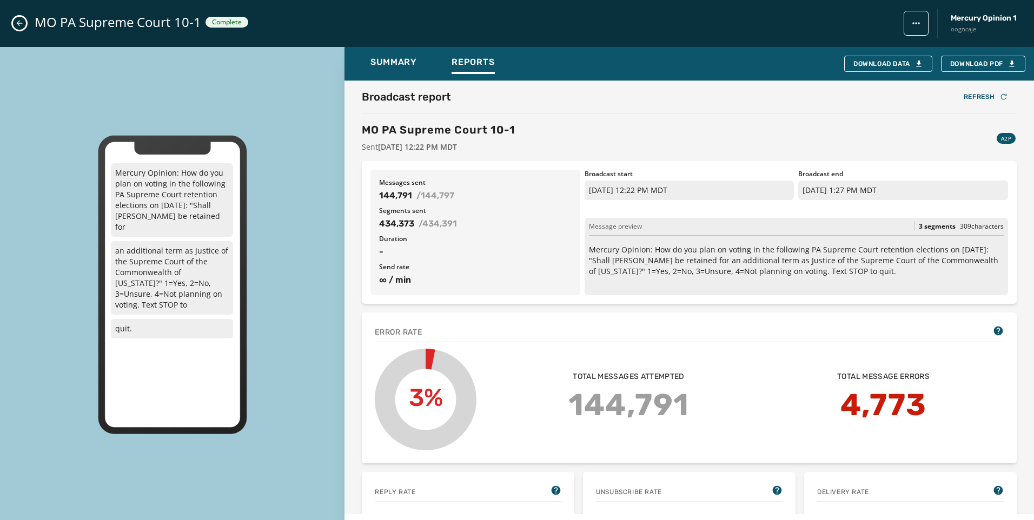
click at [23, 18] on button "Close admin drawer" at bounding box center [19, 23] width 13 height 13
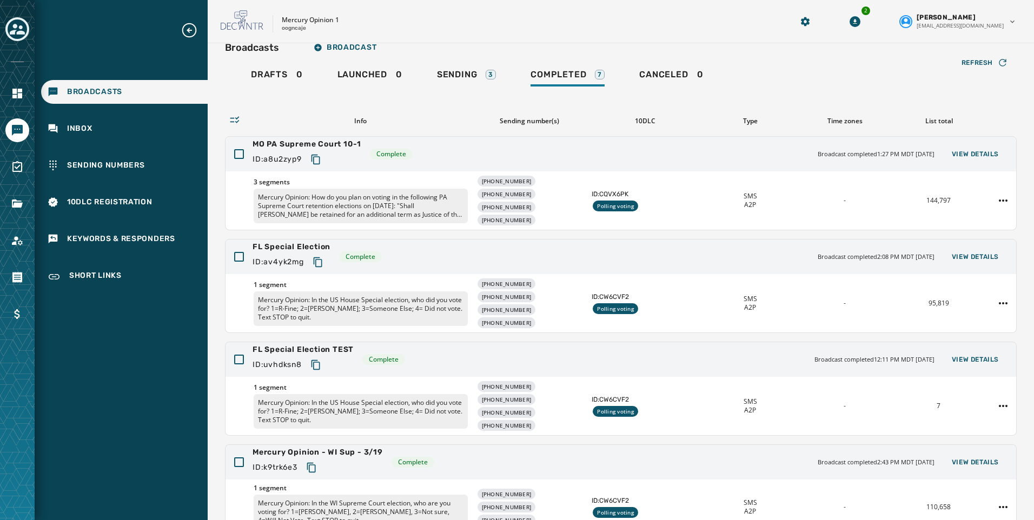
click at [419, 75] on div "Drafts 0 Launched 0 Sending 3 Completed 7 Canceled 0" at bounding box center [621, 76] width 792 height 25
click at [441, 82] on div "Sending 3" at bounding box center [466, 77] width 59 height 17
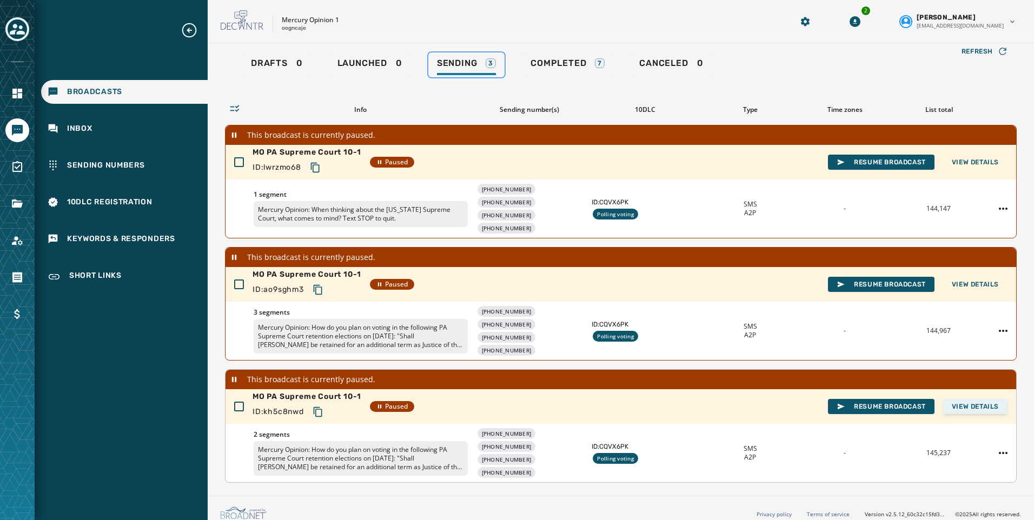
scroll to position [35, 0]
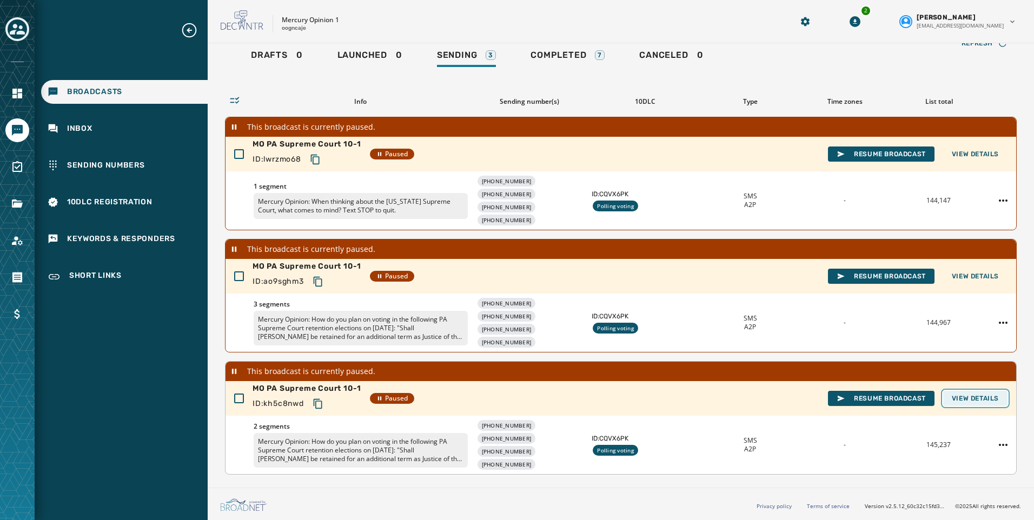
click at [979, 395] on span "View Details" at bounding box center [975, 398] width 47 height 9
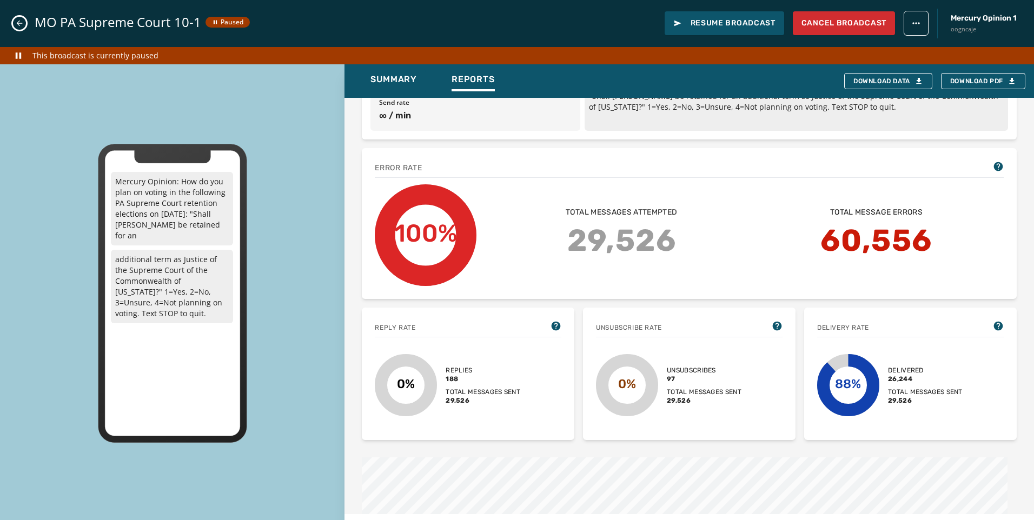
scroll to position [162, 0]
